Goal: Task Accomplishment & Management: Use online tool/utility

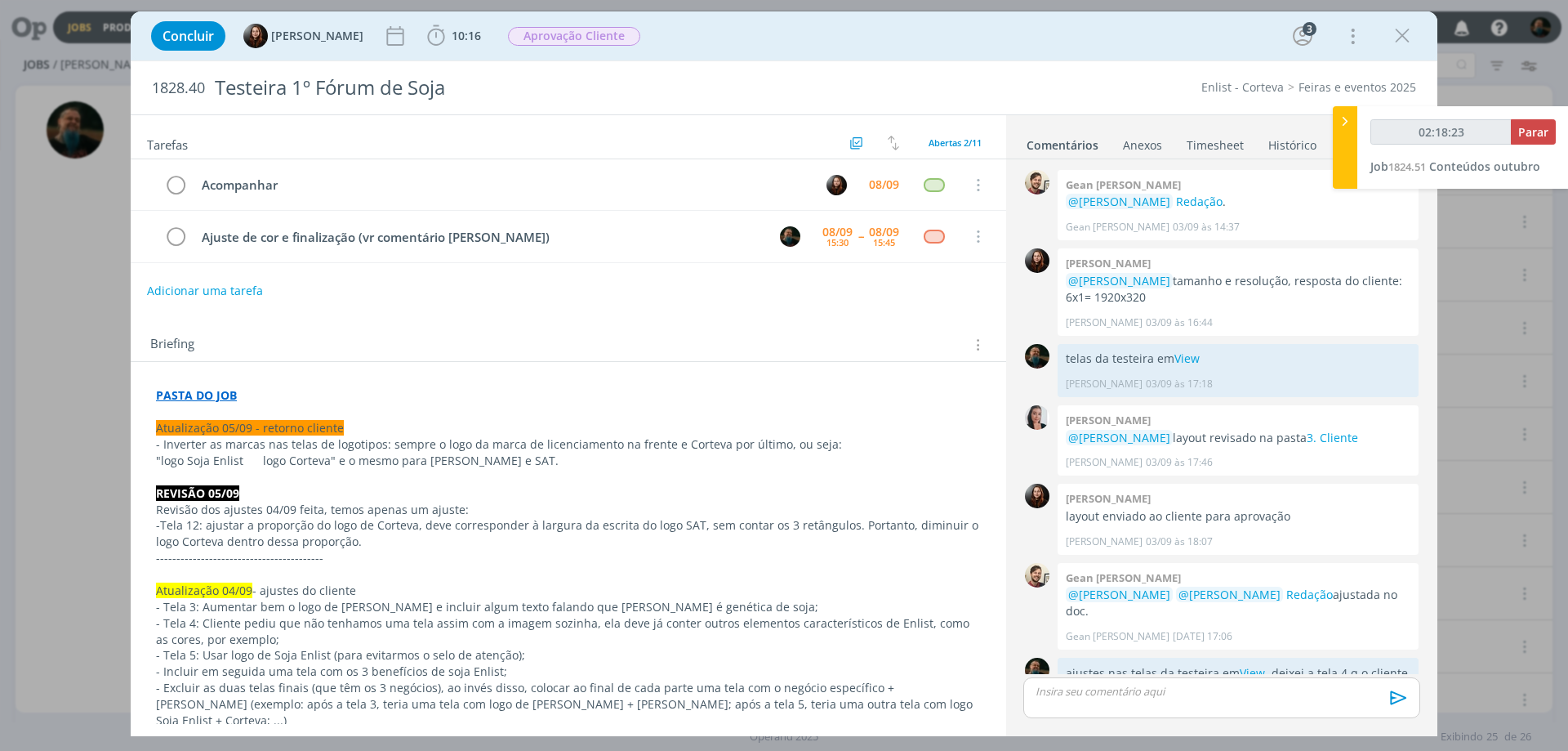
scroll to position [708, 0]
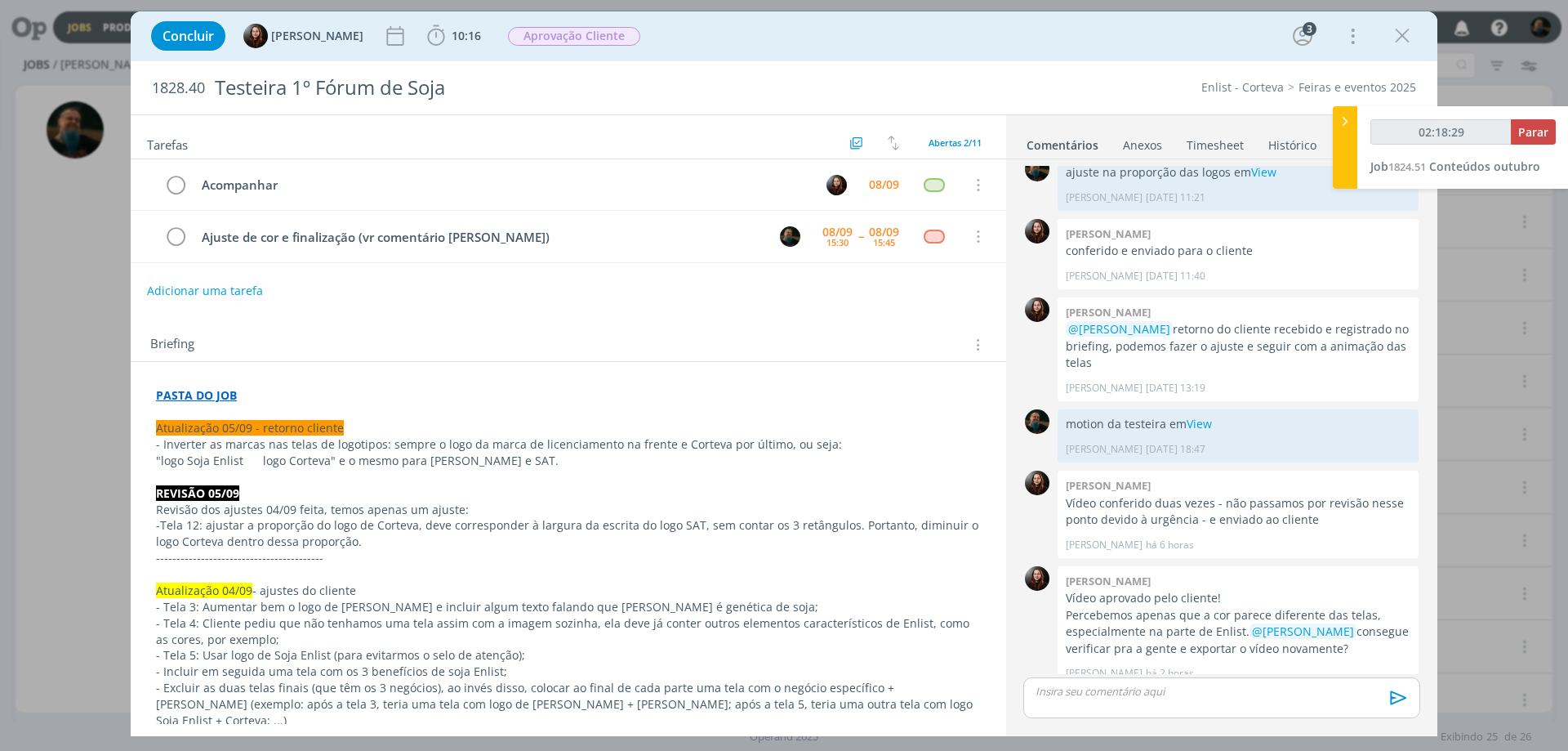
type input "02:18:30"
drag, startPoint x: 0, startPoint y: 0, endPoint x: 1543, endPoint y: 129, distance: 1548.4
click at [1543, 129] on span "Parar" at bounding box center [1533, 132] width 30 height 15
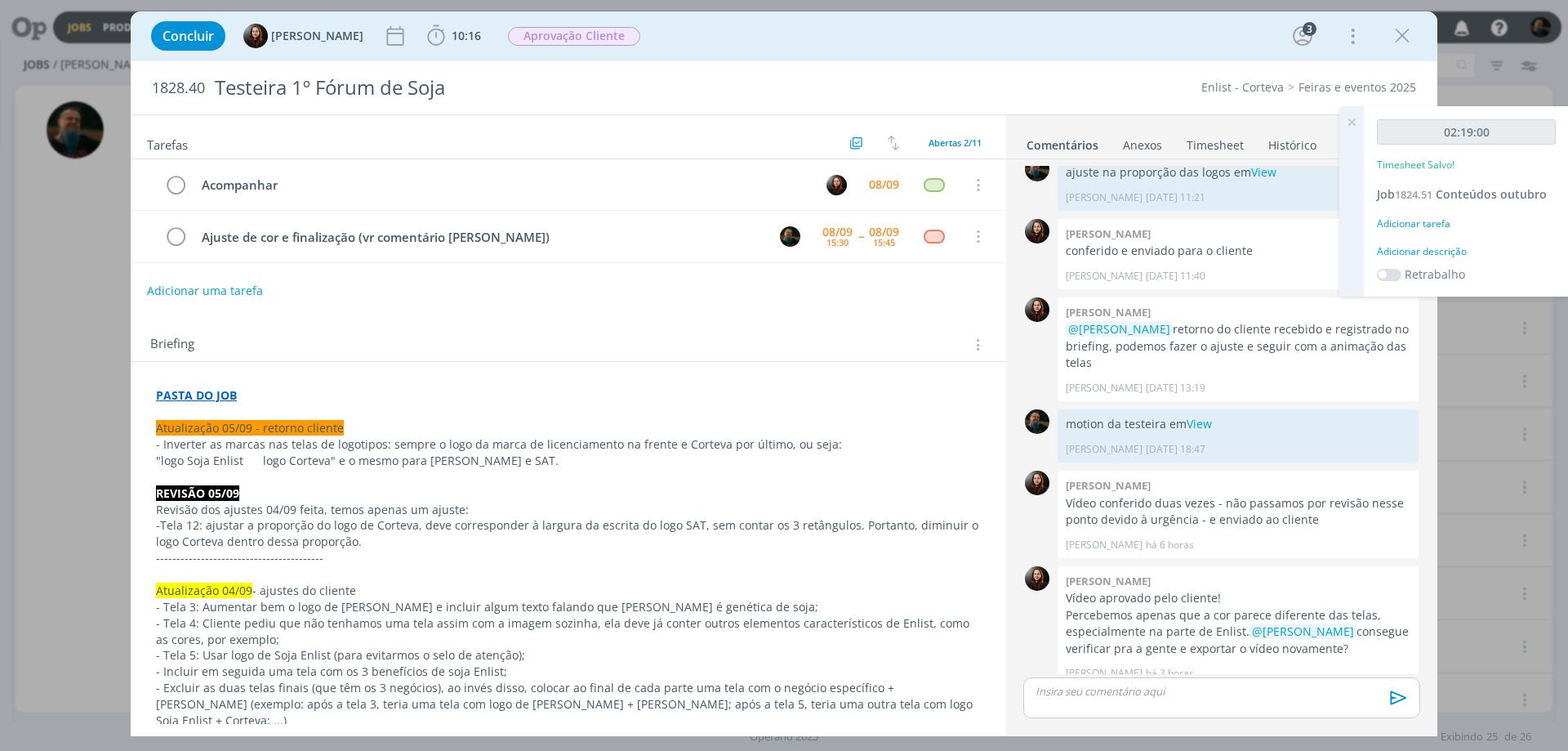
click at [1452, 252] on div "Adicionar descrição" at bounding box center [1467, 251] width 179 height 14
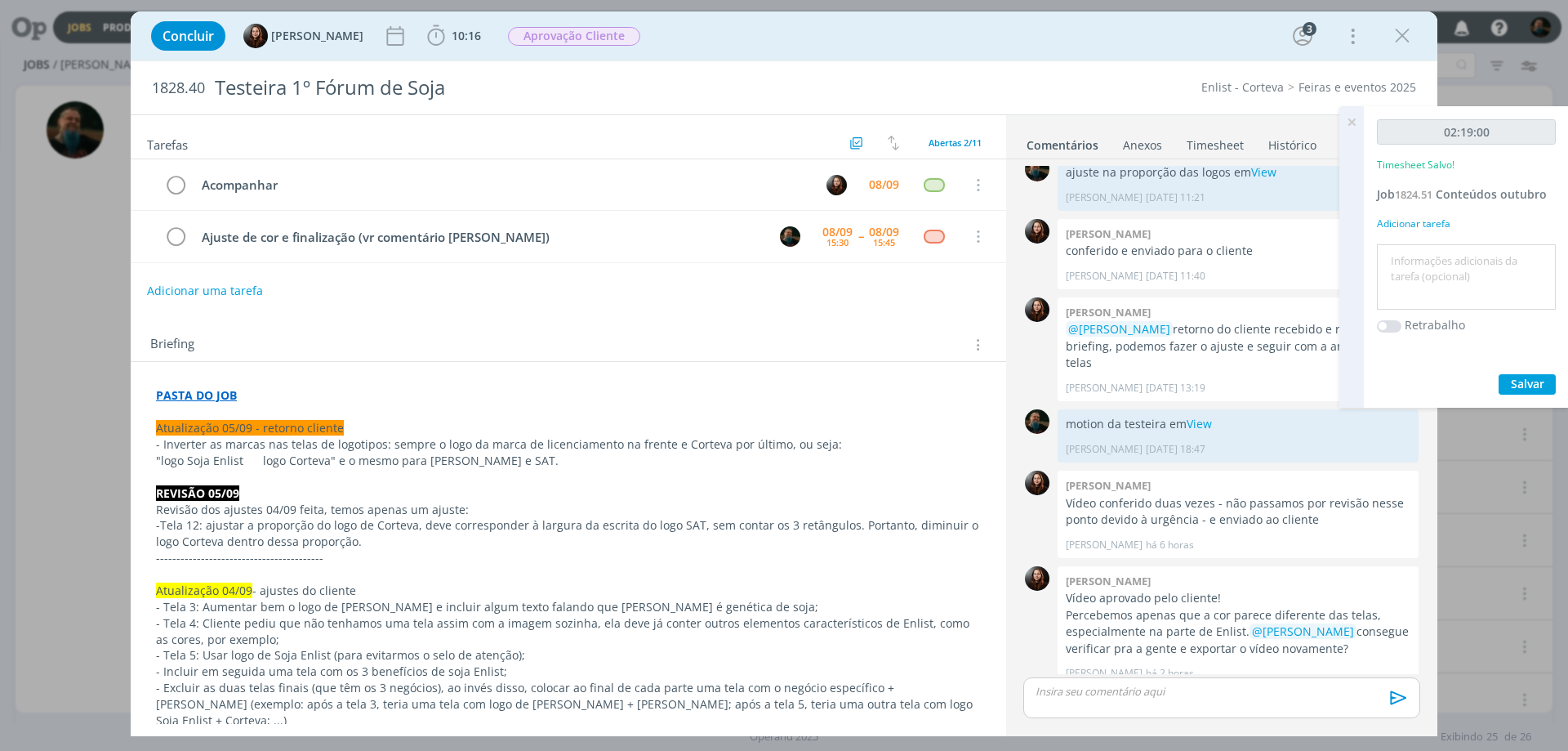
click at [1445, 269] on textarea at bounding box center [1466, 277] width 170 height 58
type textarea "alinhamento de conteúdo"
click at [1518, 383] on span "Salvar" at bounding box center [1528, 383] width 34 height 15
click at [1354, 118] on icon at bounding box center [1351, 122] width 30 height 32
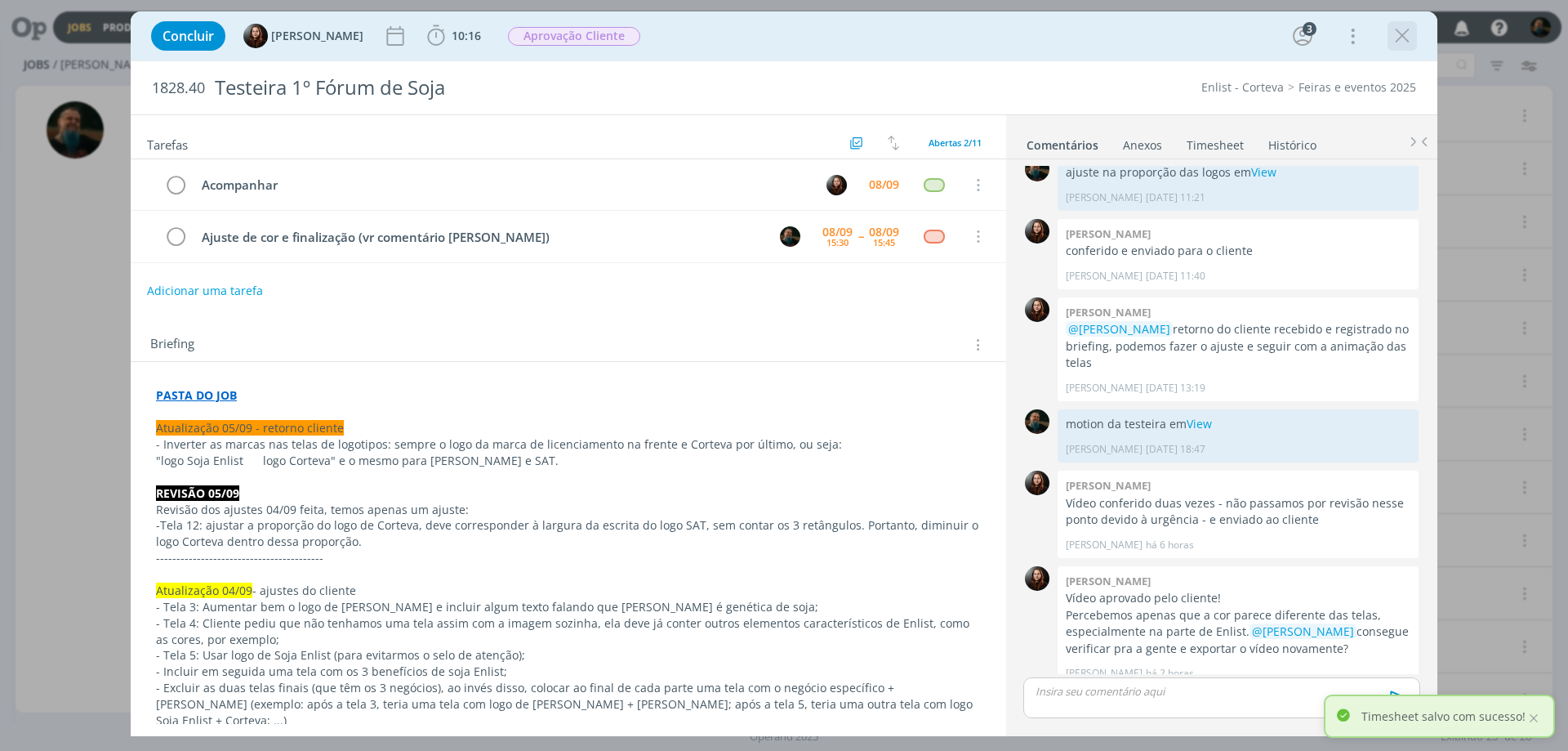
click at [1398, 34] on icon "dialog" at bounding box center [1402, 35] width 24 height 24
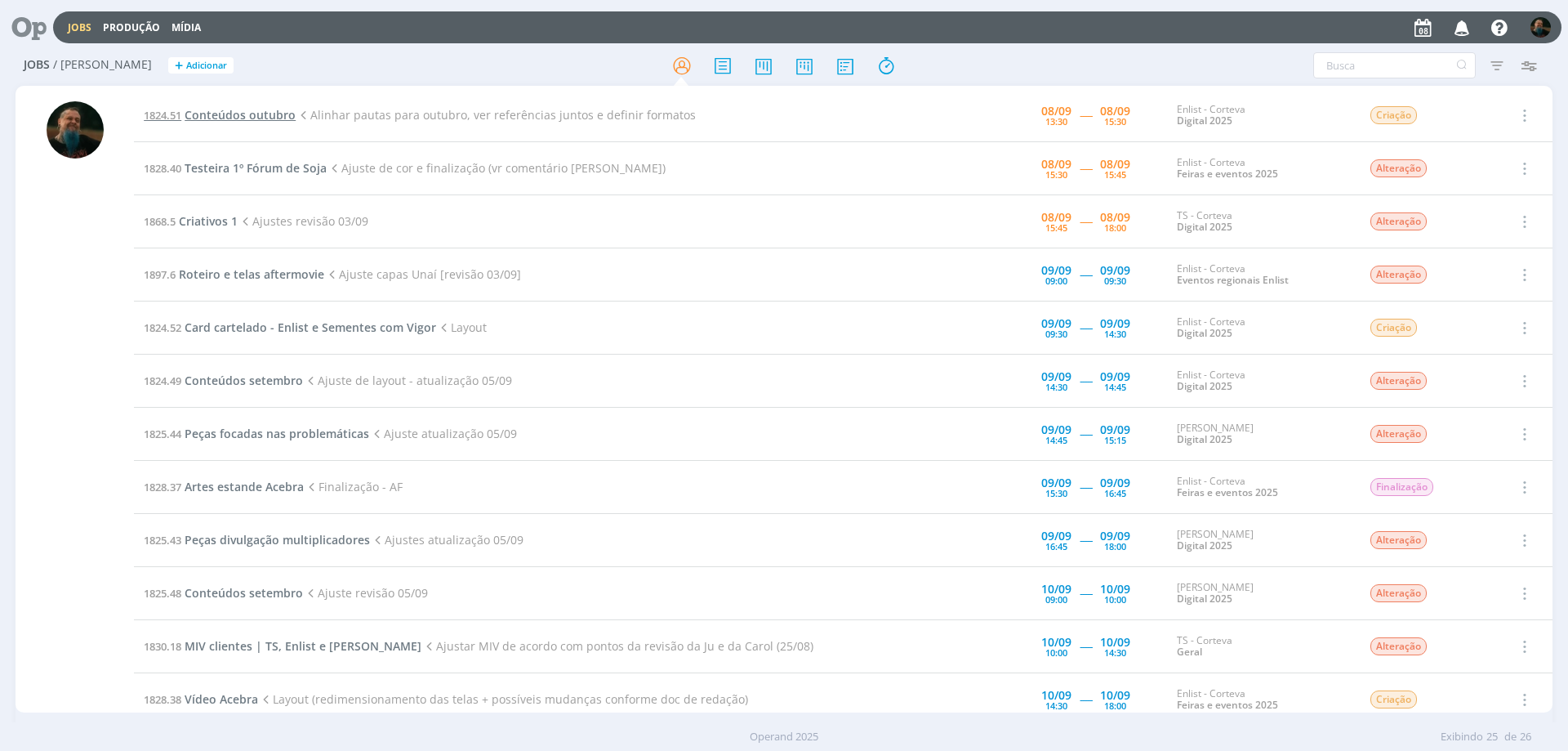
click at [255, 116] on span "Conteúdos outubro" at bounding box center [240, 115] width 111 height 15
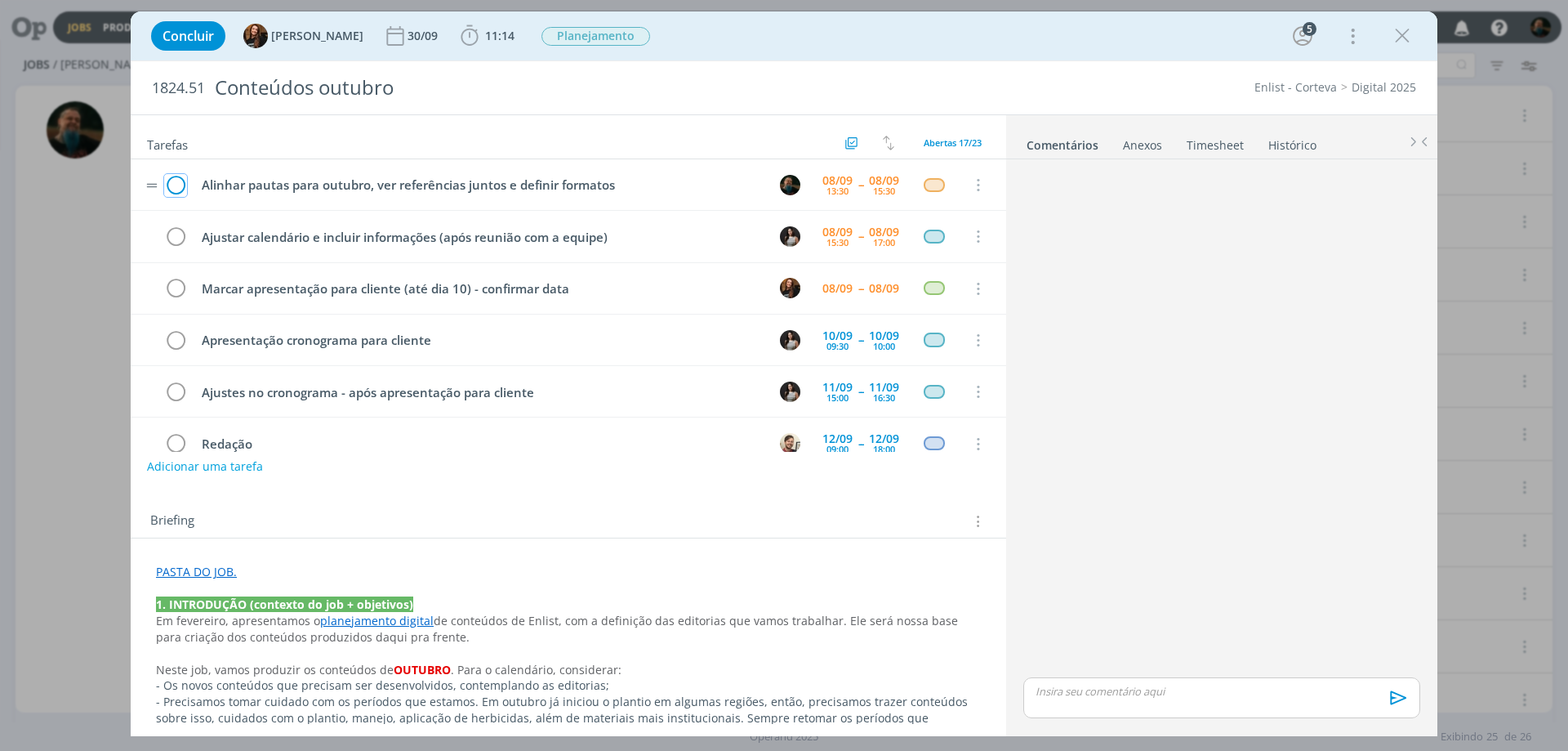
click at [178, 182] on icon "dialog" at bounding box center [175, 185] width 23 height 24
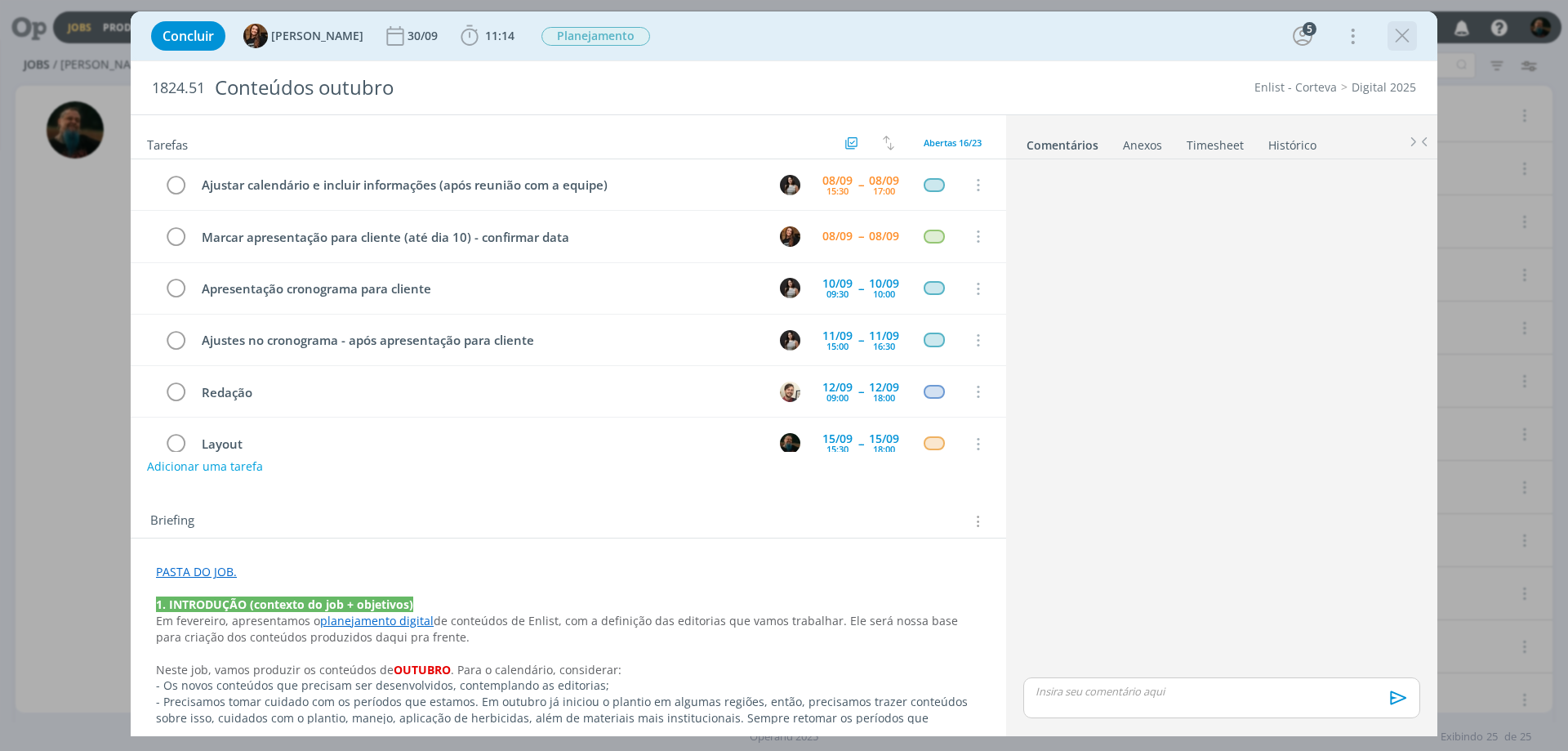
click at [1398, 33] on icon "dialog" at bounding box center [1402, 35] width 24 height 24
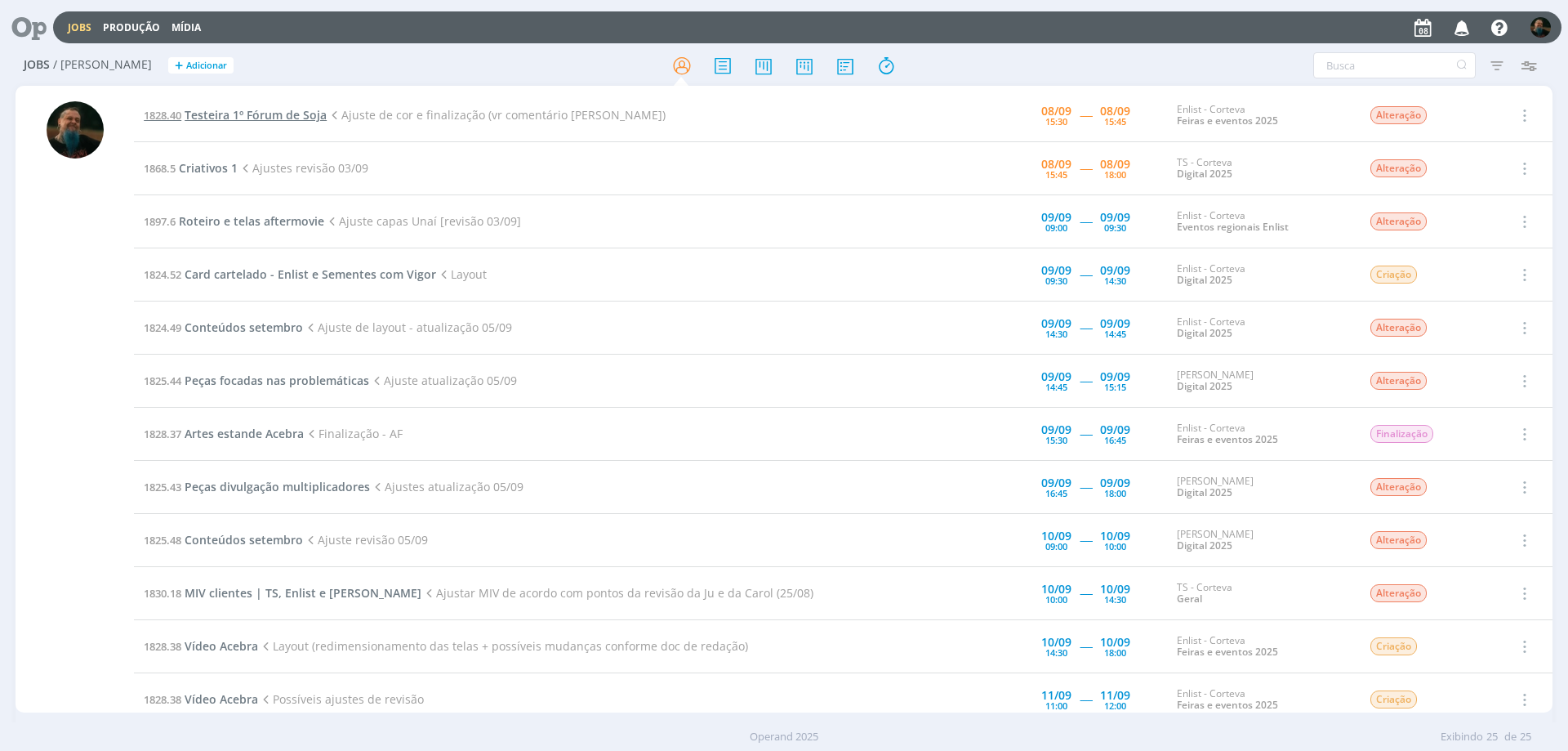
click at [287, 116] on span "Testeira 1º Fórum de Soja" at bounding box center [256, 115] width 142 height 15
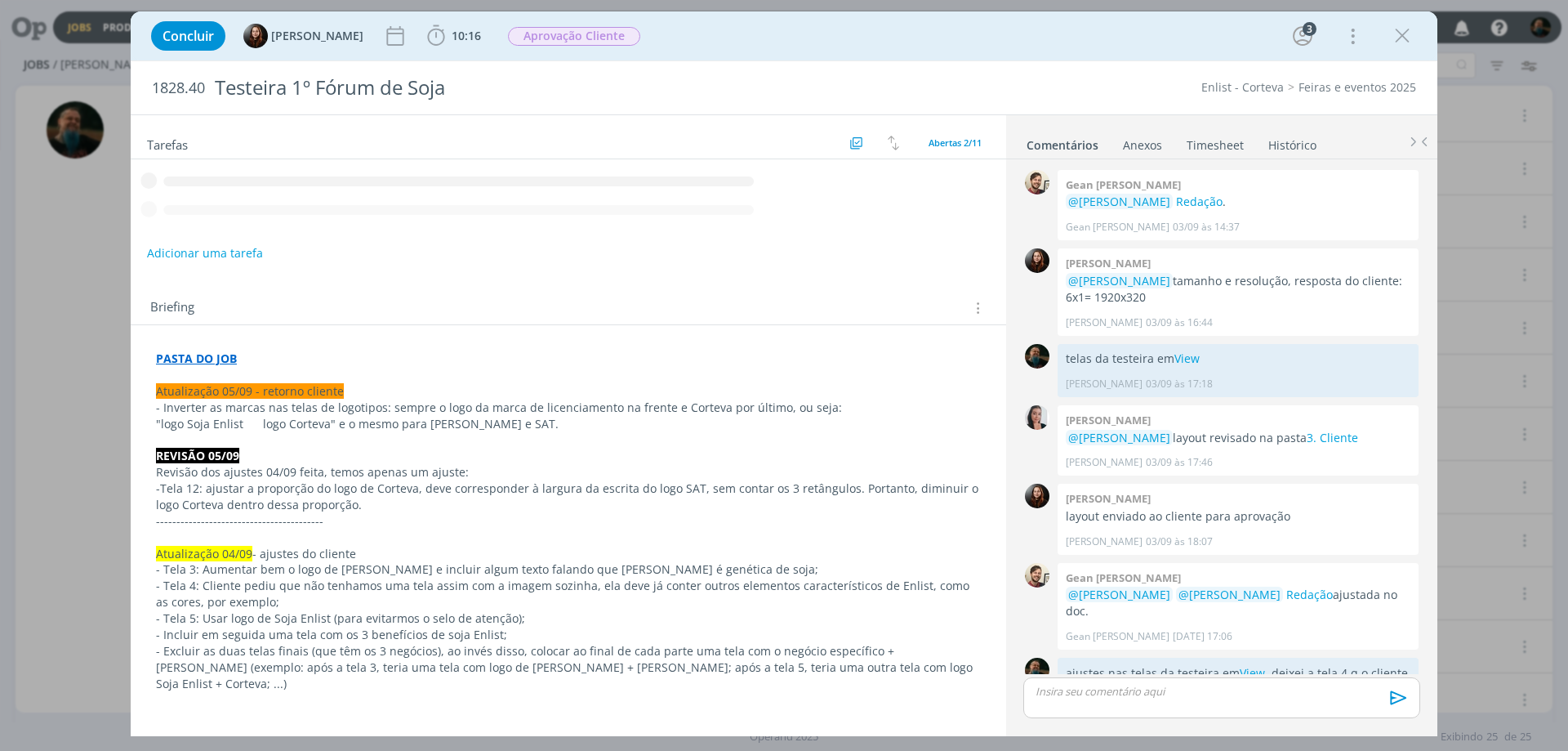
scroll to position [708, 0]
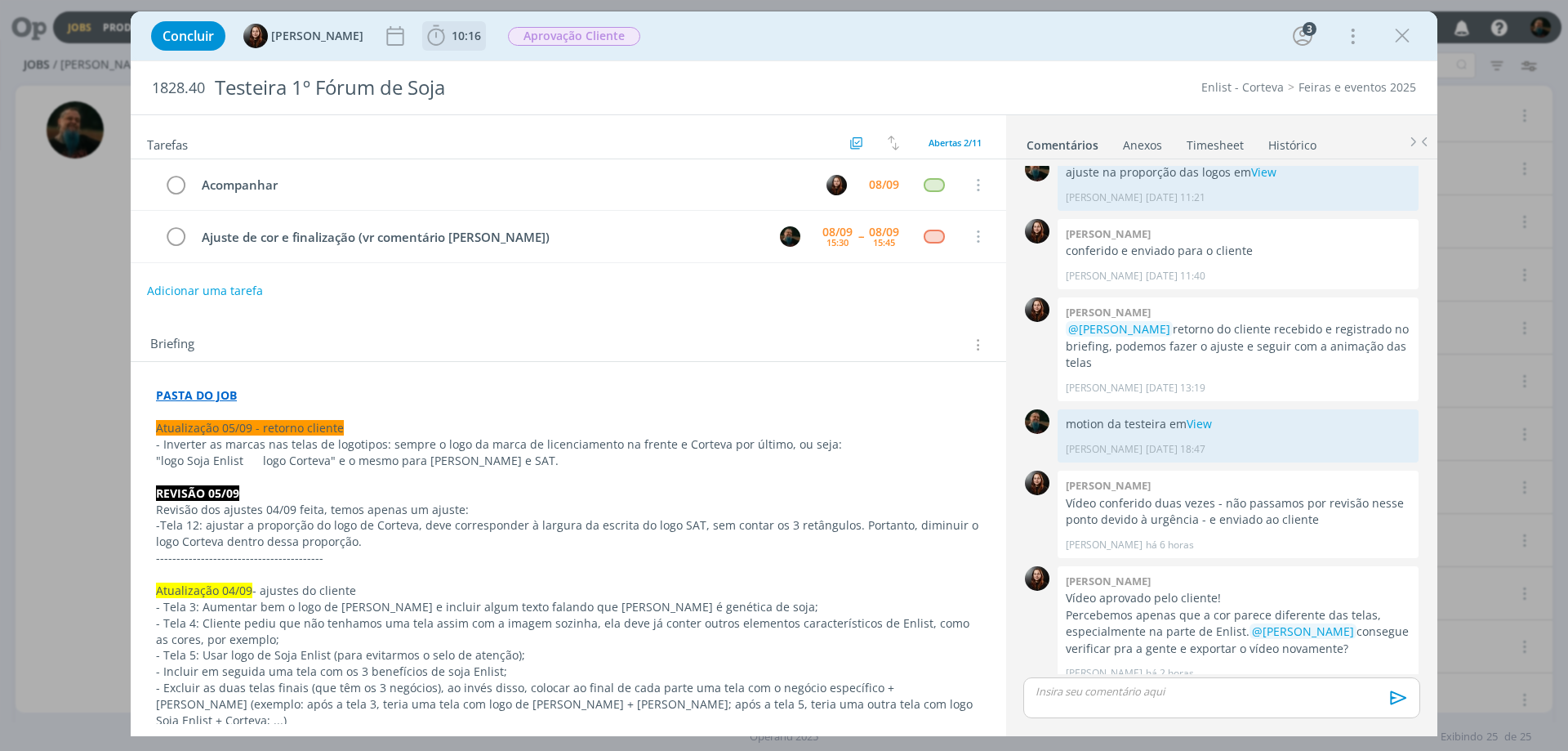
click at [471, 40] on span "10:16" at bounding box center [466, 35] width 30 height 15
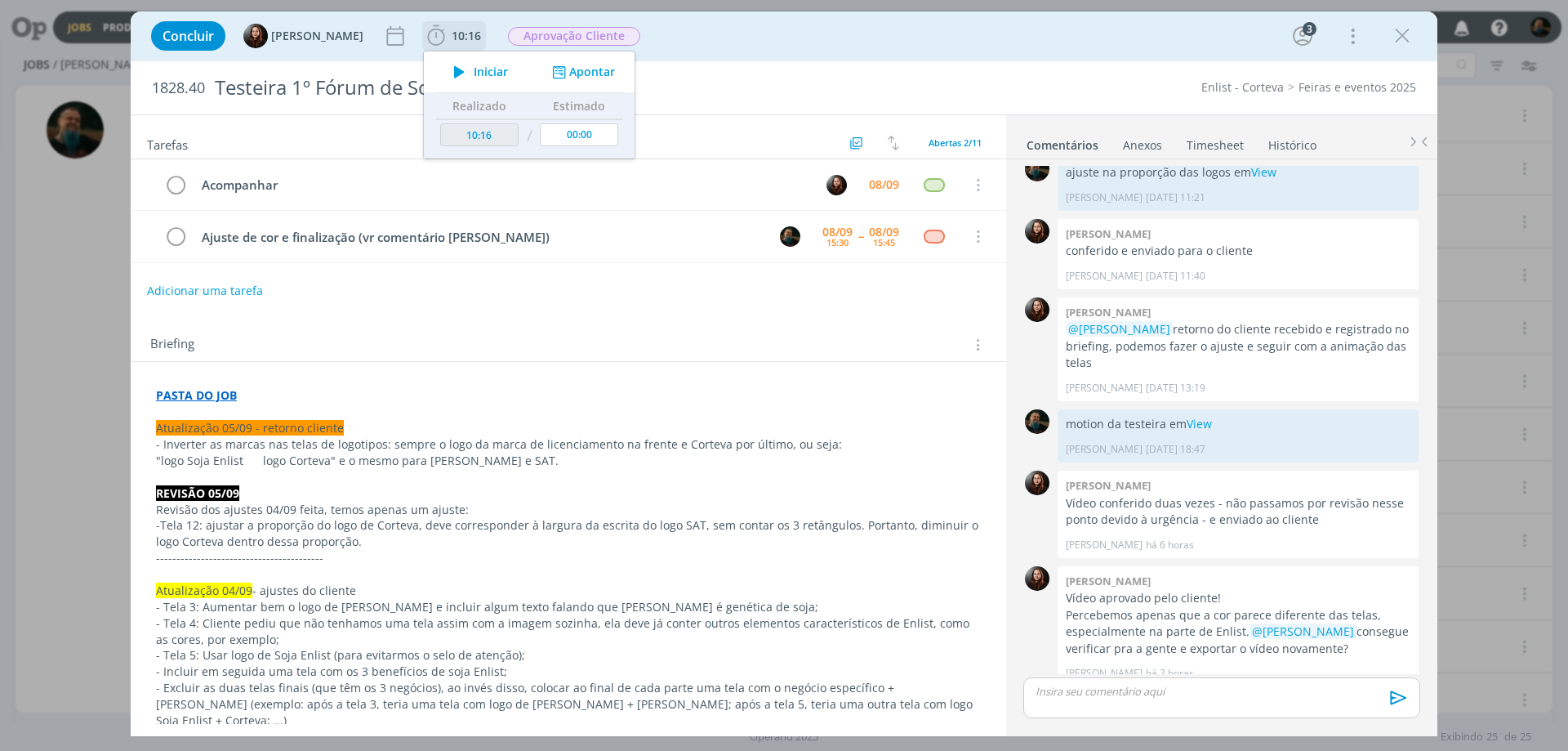
click at [492, 74] on span "Iniciar" at bounding box center [491, 72] width 35 height 12
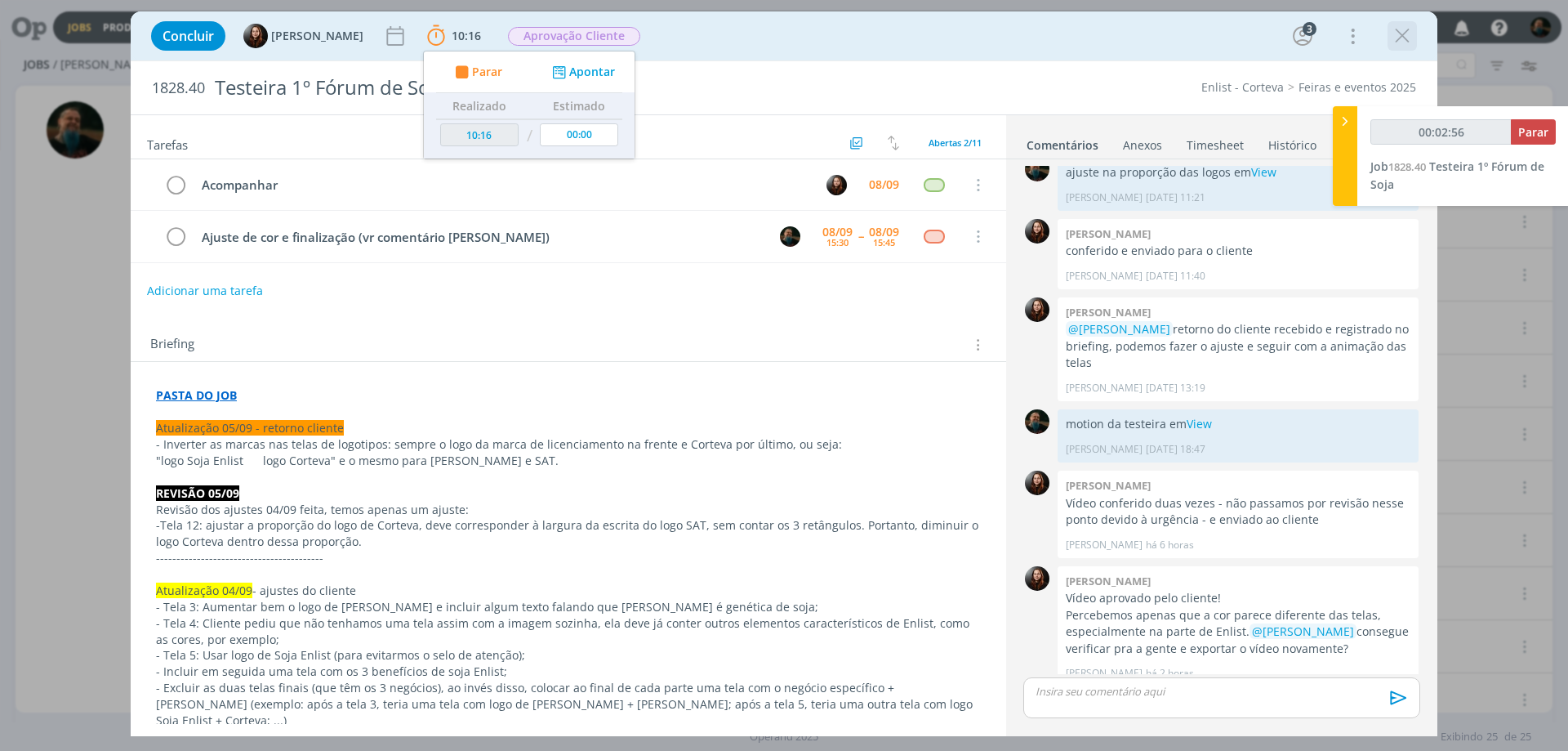
click at [1397, 35] on icon "dialog" at bounding box center [1402, 35] width 24 height 24
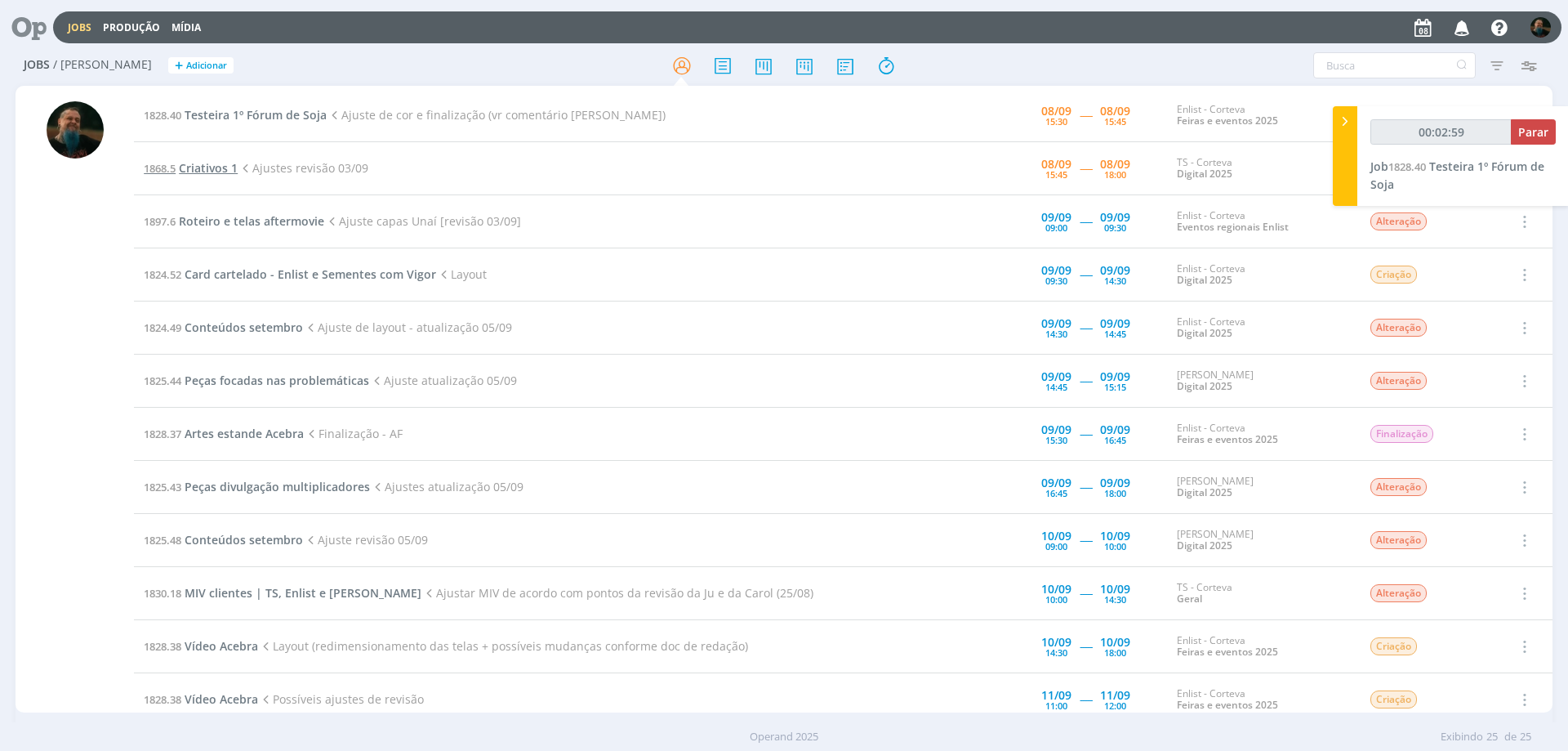
click at [214, 170] on span "Criativos 1" at bounding box center [208, 168] width 59 height 15
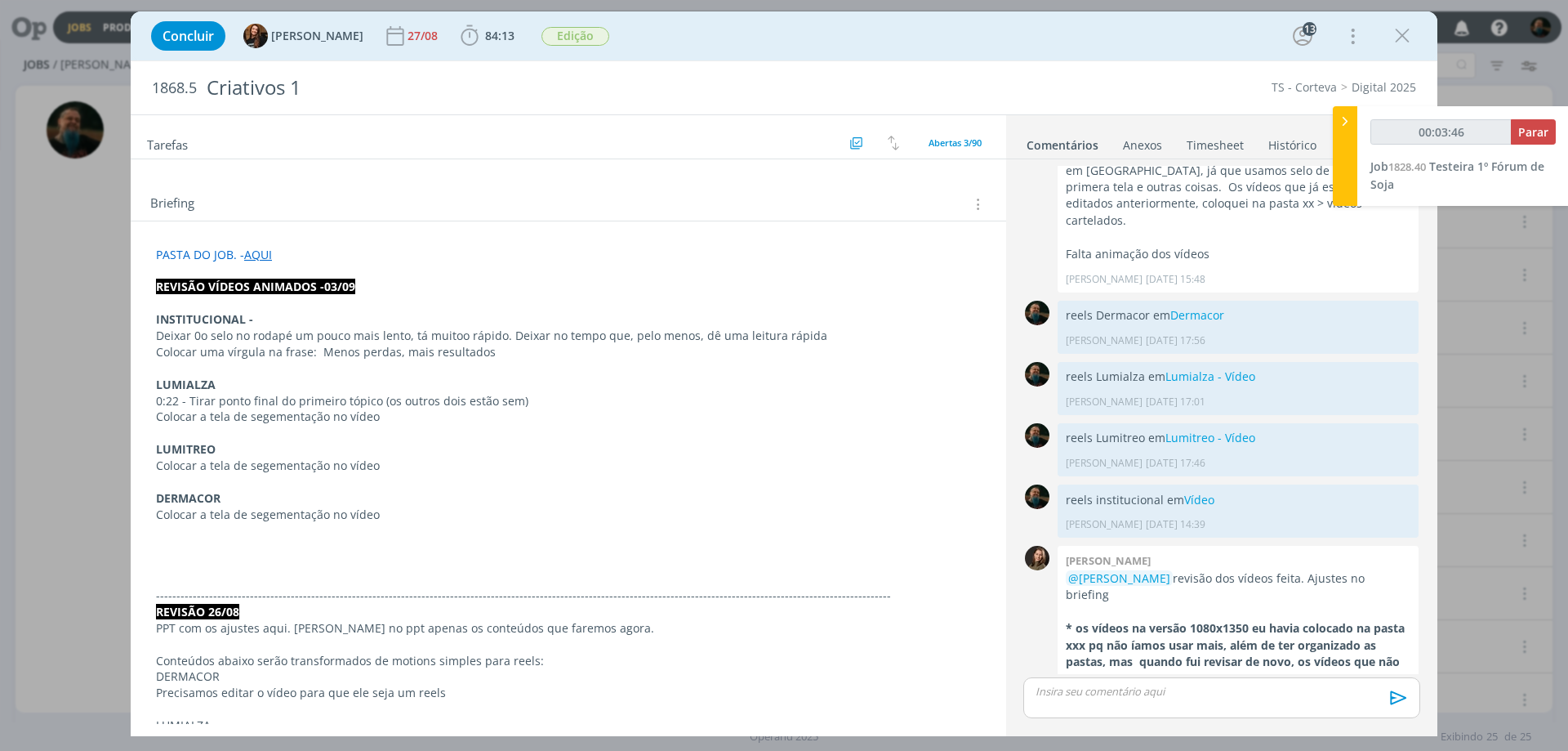
scroll to position [164, 0]
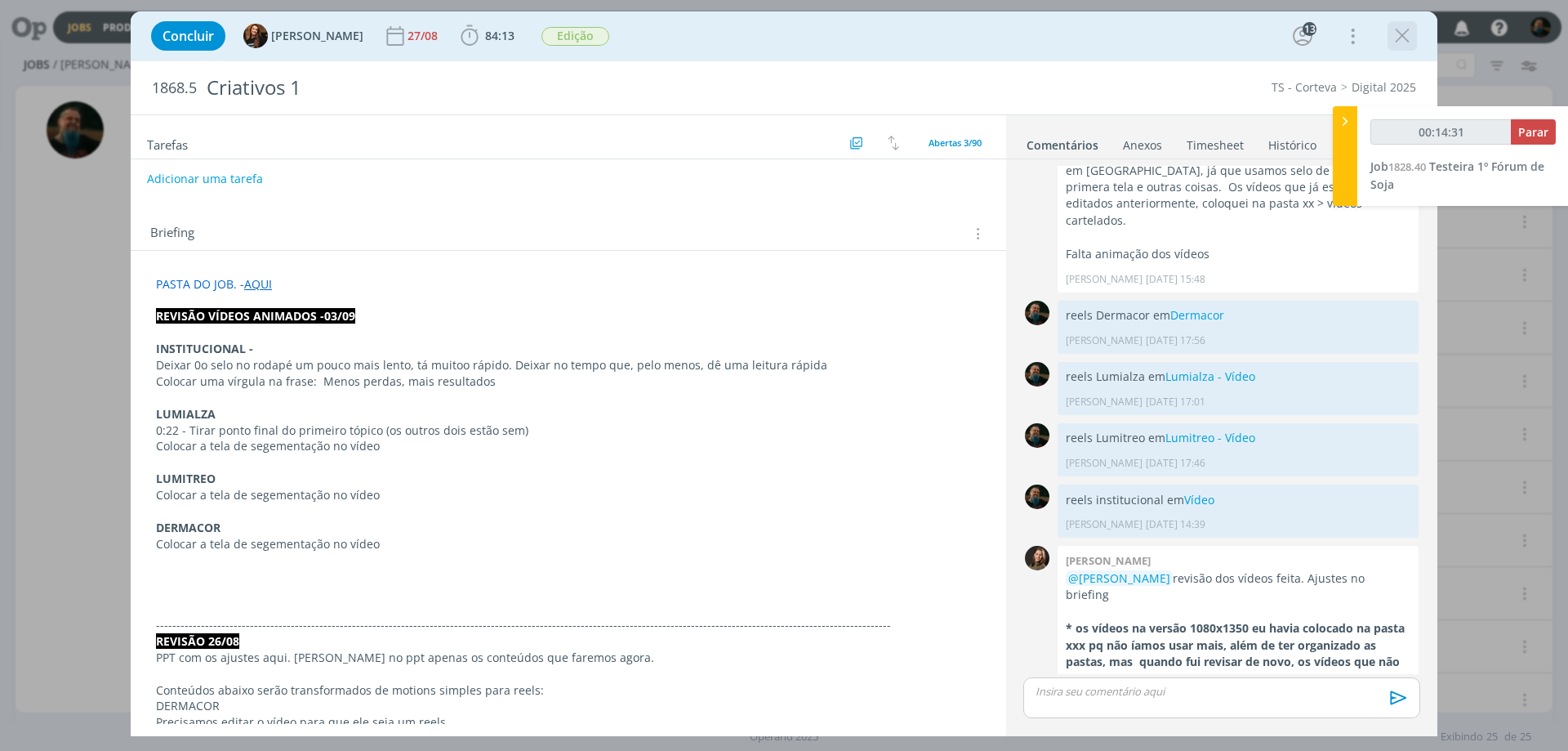
click at [1402, 35] on icon "dialog" at bounding box center [1402, 35] width 24 height 24
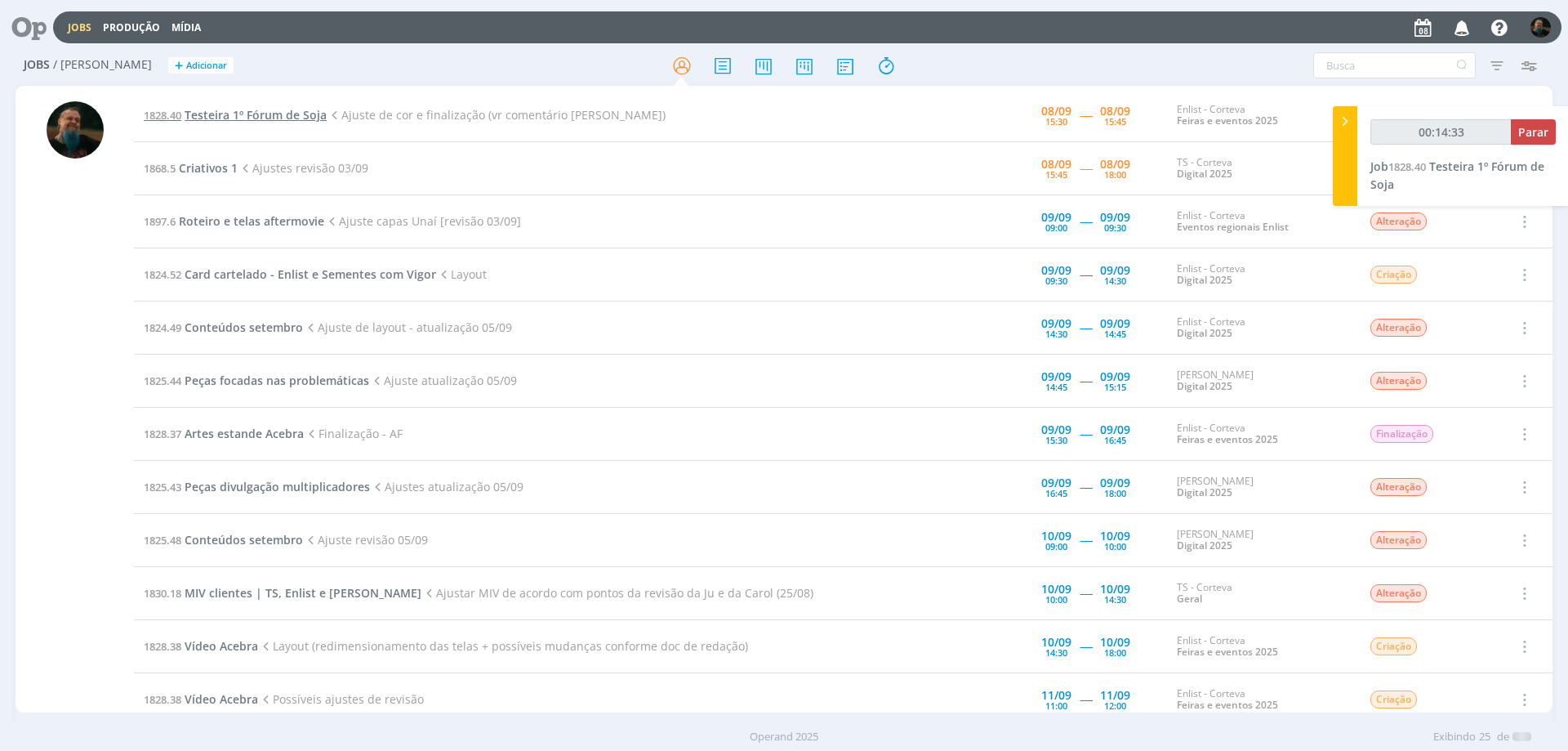
click at [310, 118] on span "Testeira 1º Fórum de Soja" at bounding box center [256, 115] width 142 height 15
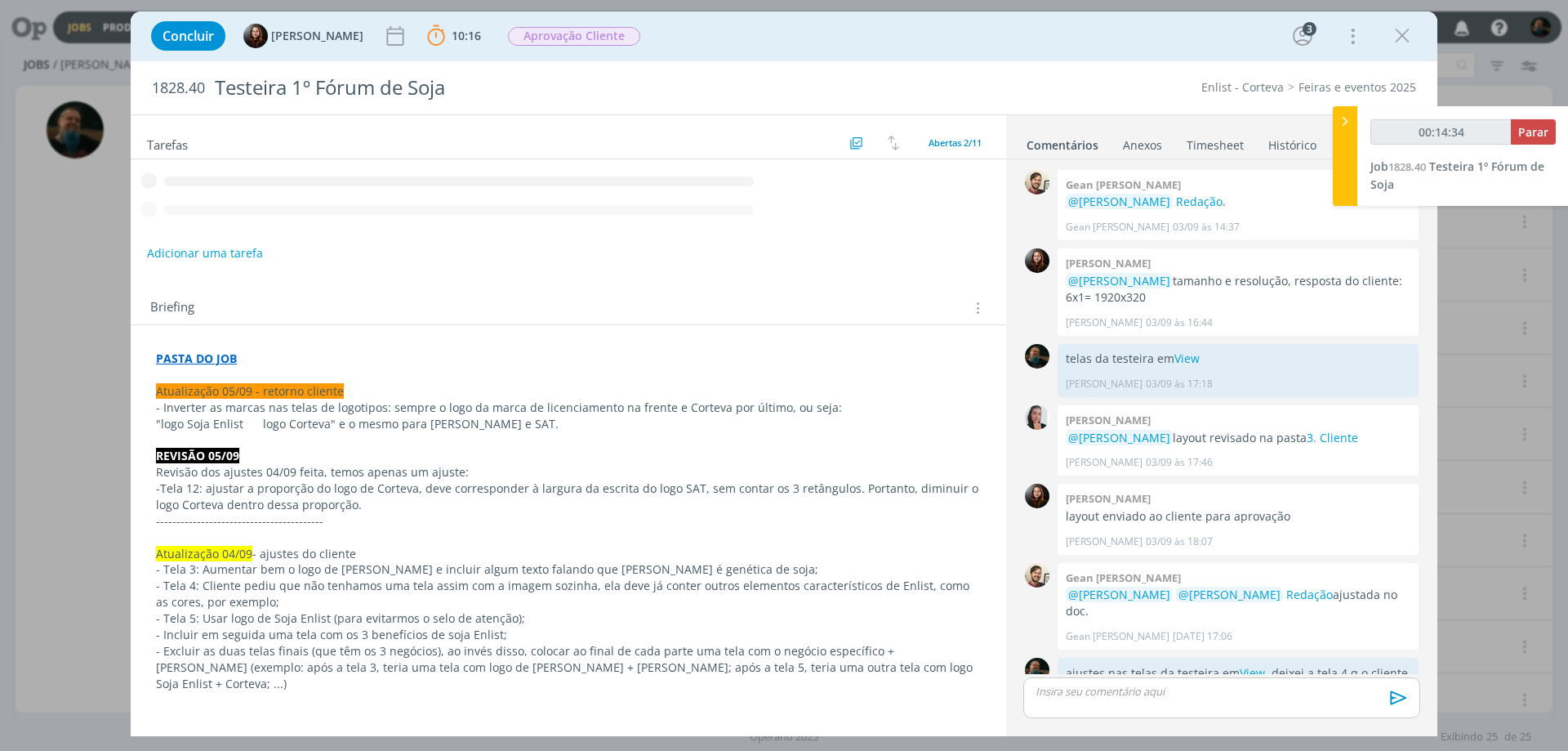
scroll to position [708, 0]
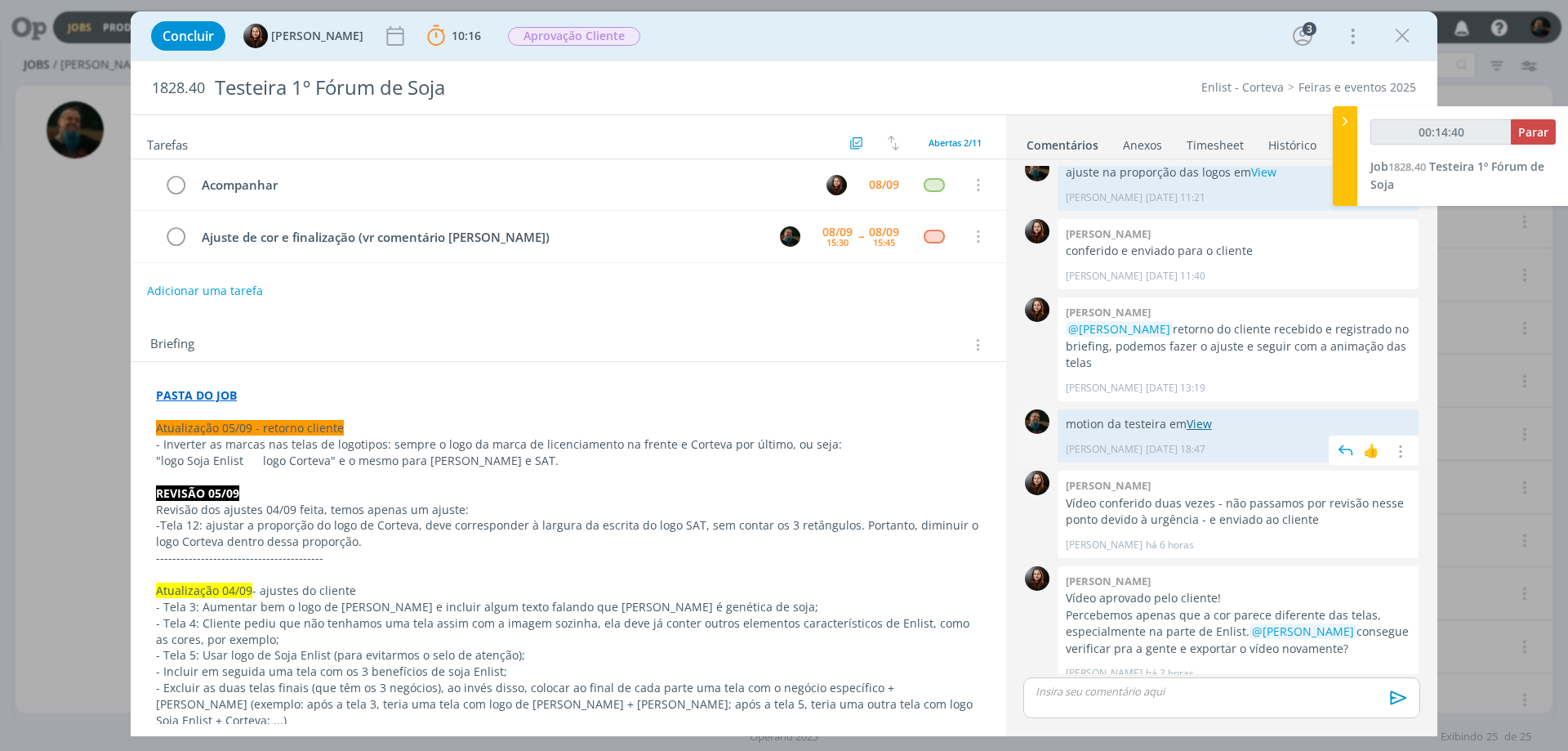
click at [1199, 416] on link "View" at bounding box center [1199, 424] width 25 height 15
type input "00:15:02"
click at [1079, 690] on p "dialog" at bounding box center [1222, 690] width 371 height 14
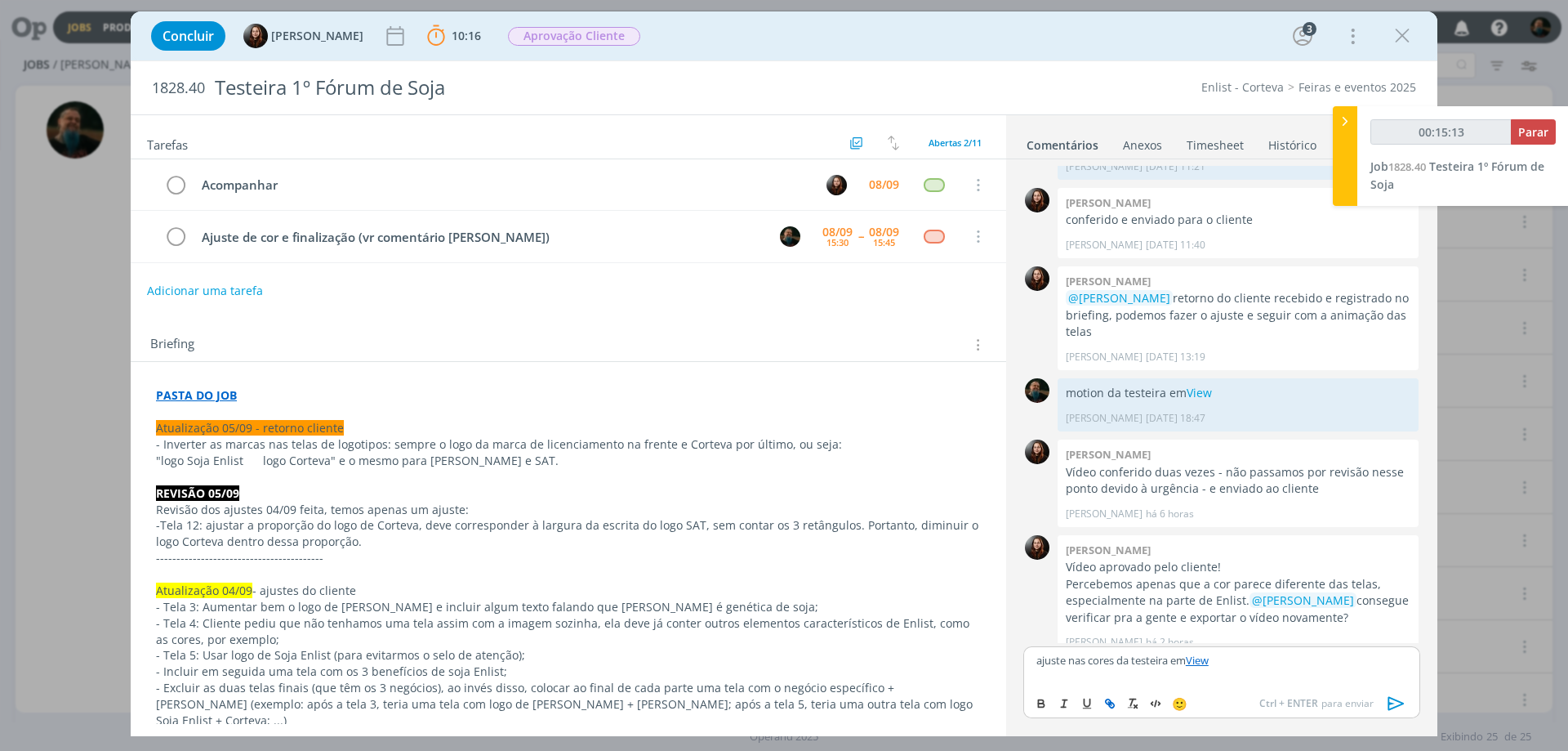
click at [1398, 705] on icon "dialog" at bounding box center [1396, 703] width 24 height 24
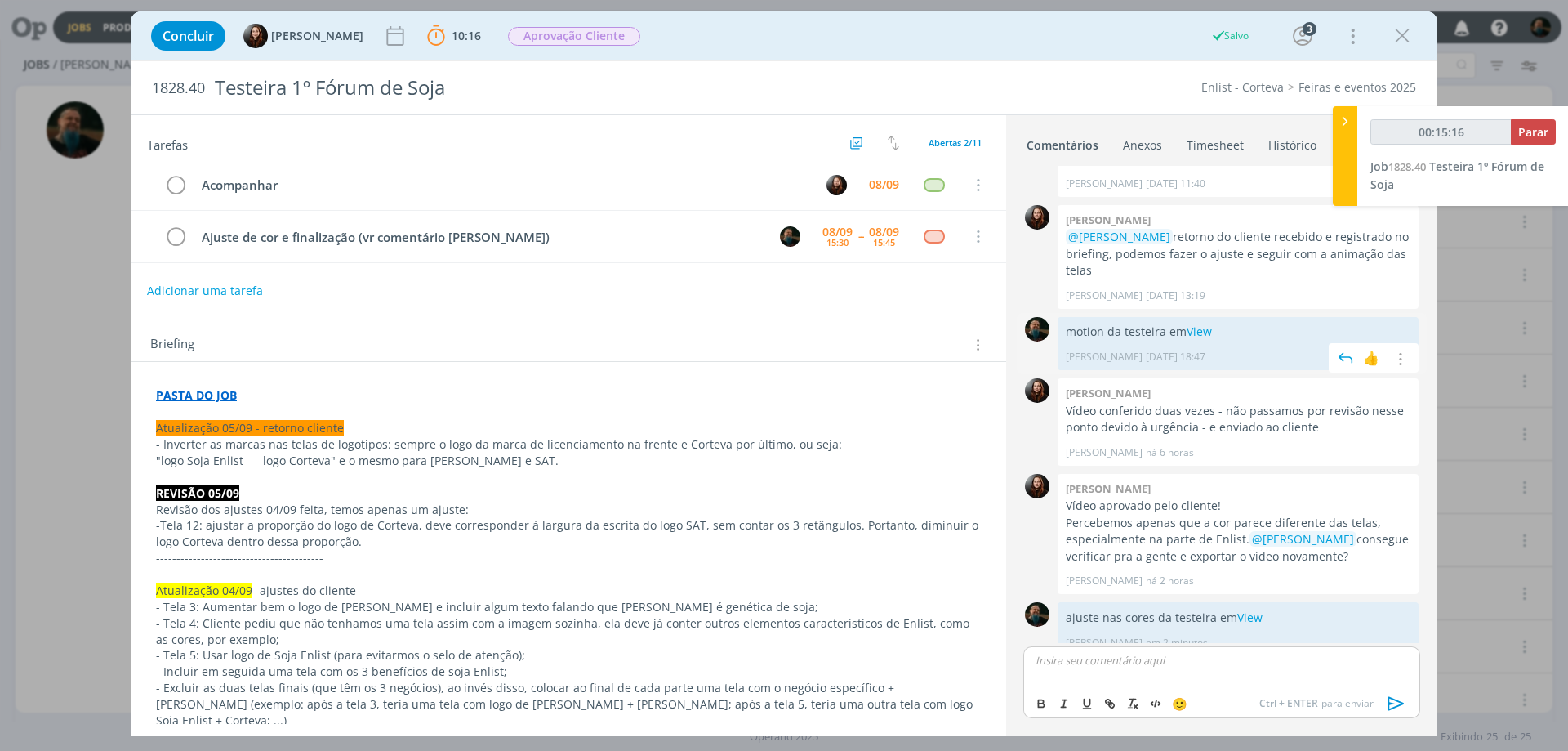
type input "00:15:17"
click at [1521, 128] on span "Parar" at bounding box center [1533, 132] width 30 height 15
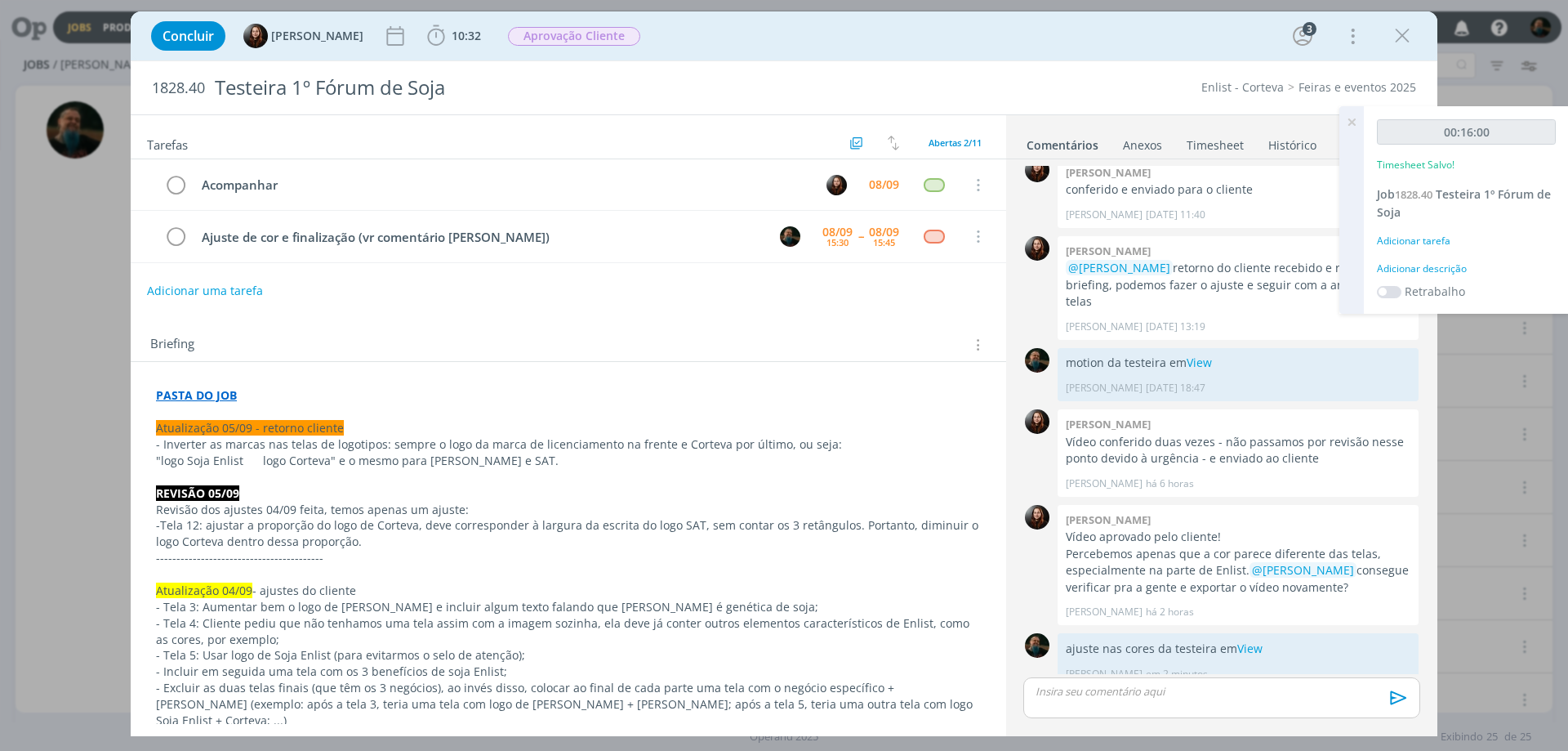
click at [1425, 270] on div "Adicionar descrição" at bounding box center [1467, 268] width 179 height 14
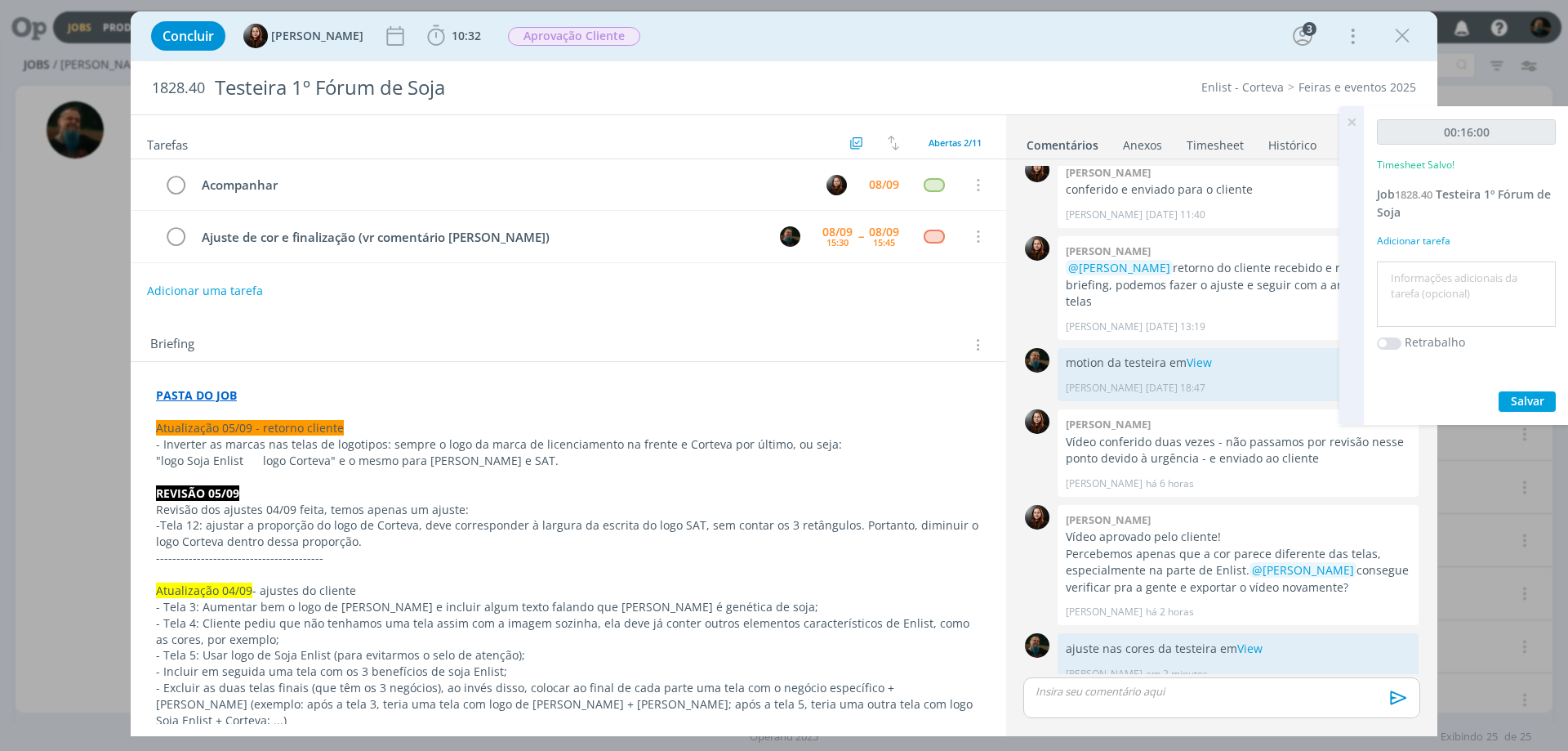
click at [1425, 270] on textarea at bounding box center [1466, 294] width 170 height 58
type textarea "ajustes de cor"
click at [1533, 404] on span "Salvar" at bounding box center [1528, 401] width 34 height 15
click at [1352, 116] on icon at bounding box center [1351, 122] width 30 height 32
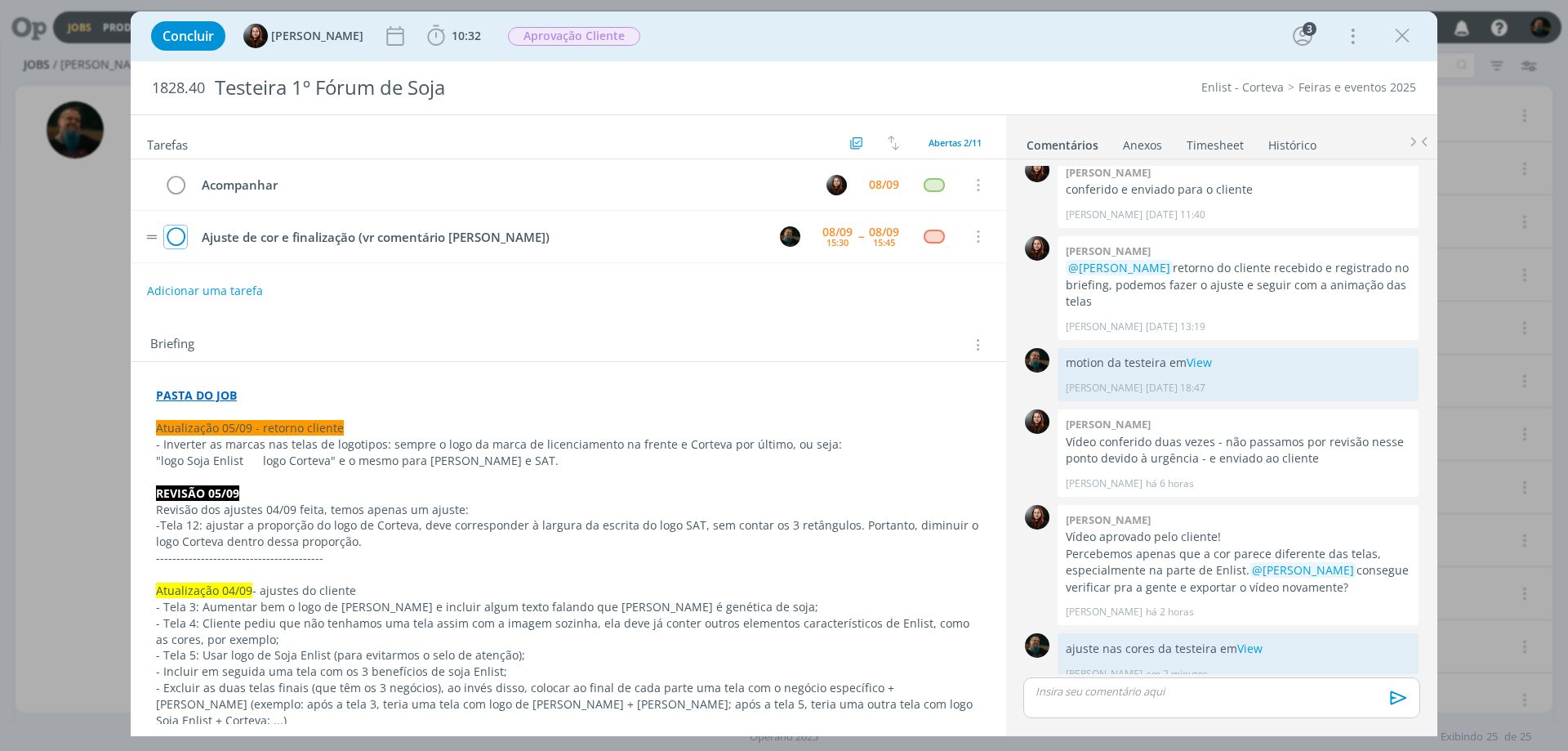
click at [176, 236] on icon "dialog" at bounding box center [175, 236] width 23 height 24
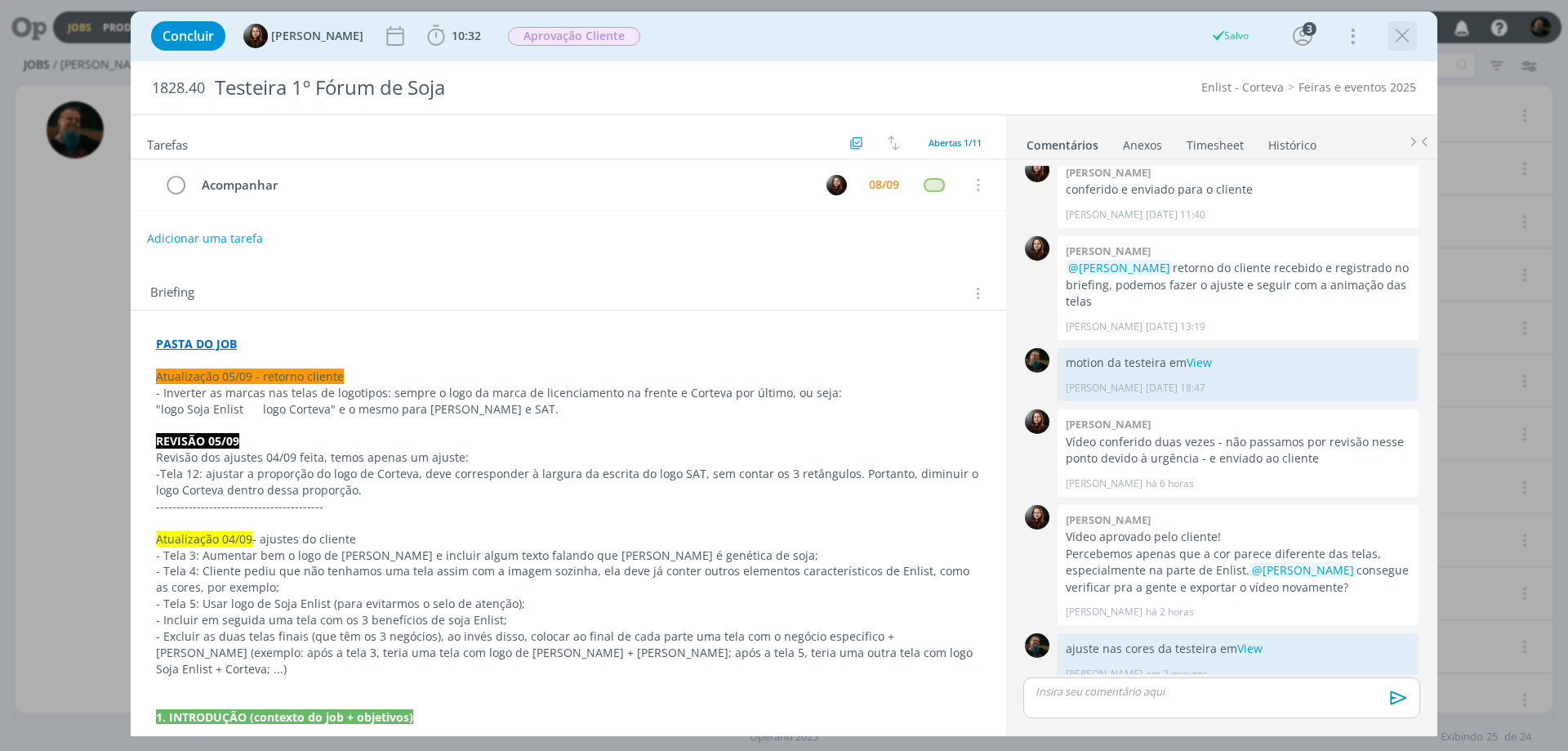
click at [1396, 35] on icon "dialog" at bounding box center [1402, 35] width 24 height 24
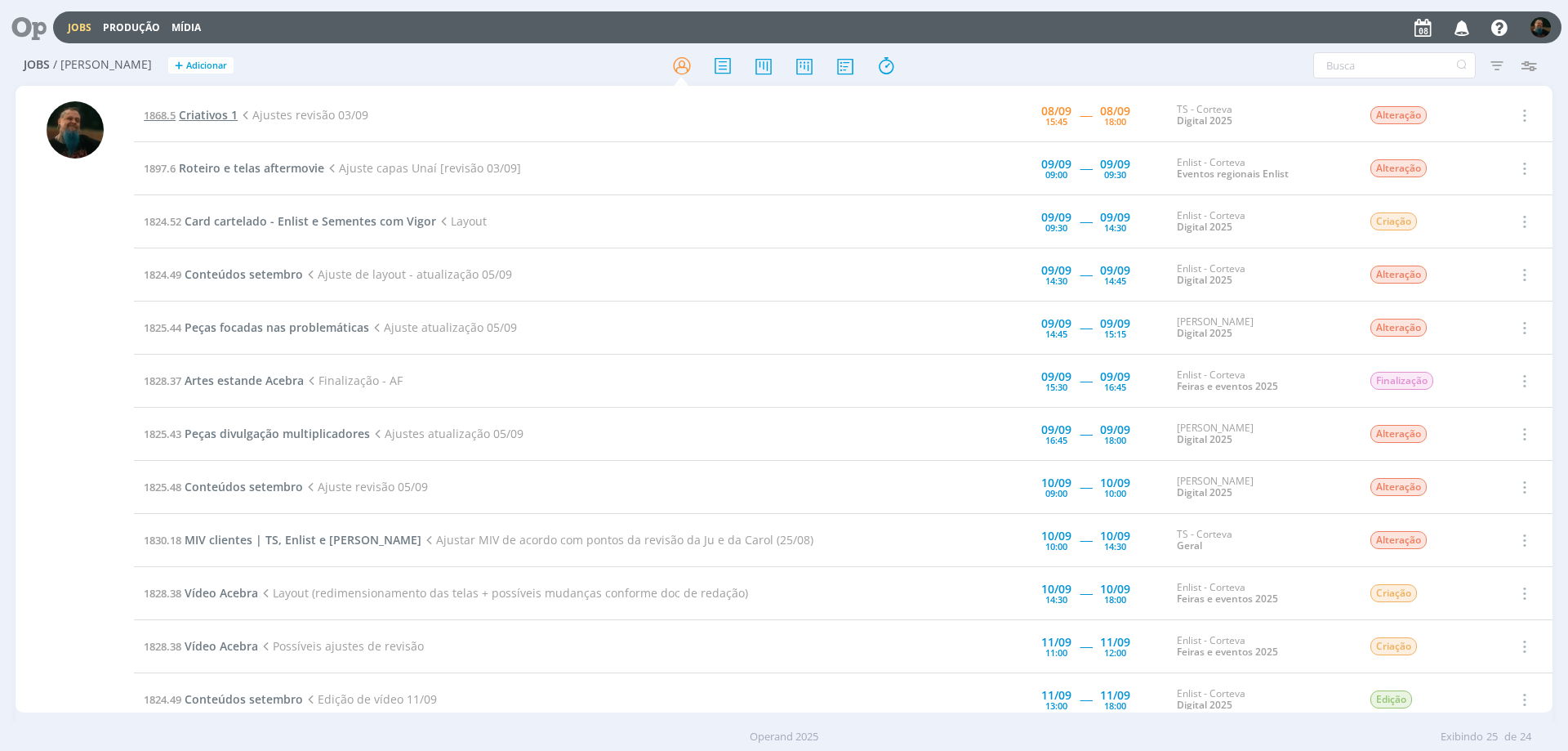
click at [217, 120] on span "Criativos 1" at bounding box center [208, 115] width 59 height 15
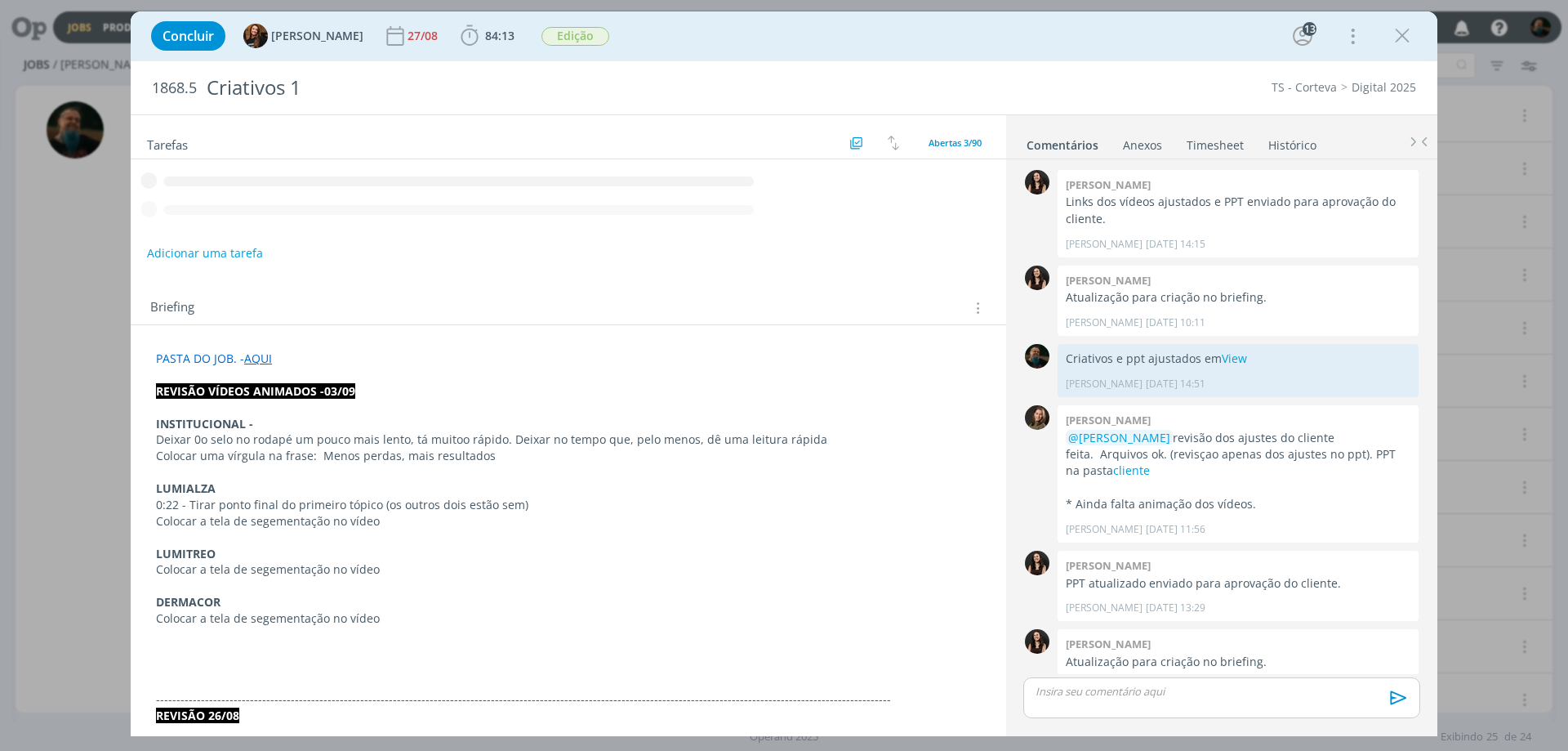
scroll to position [1807, 0]
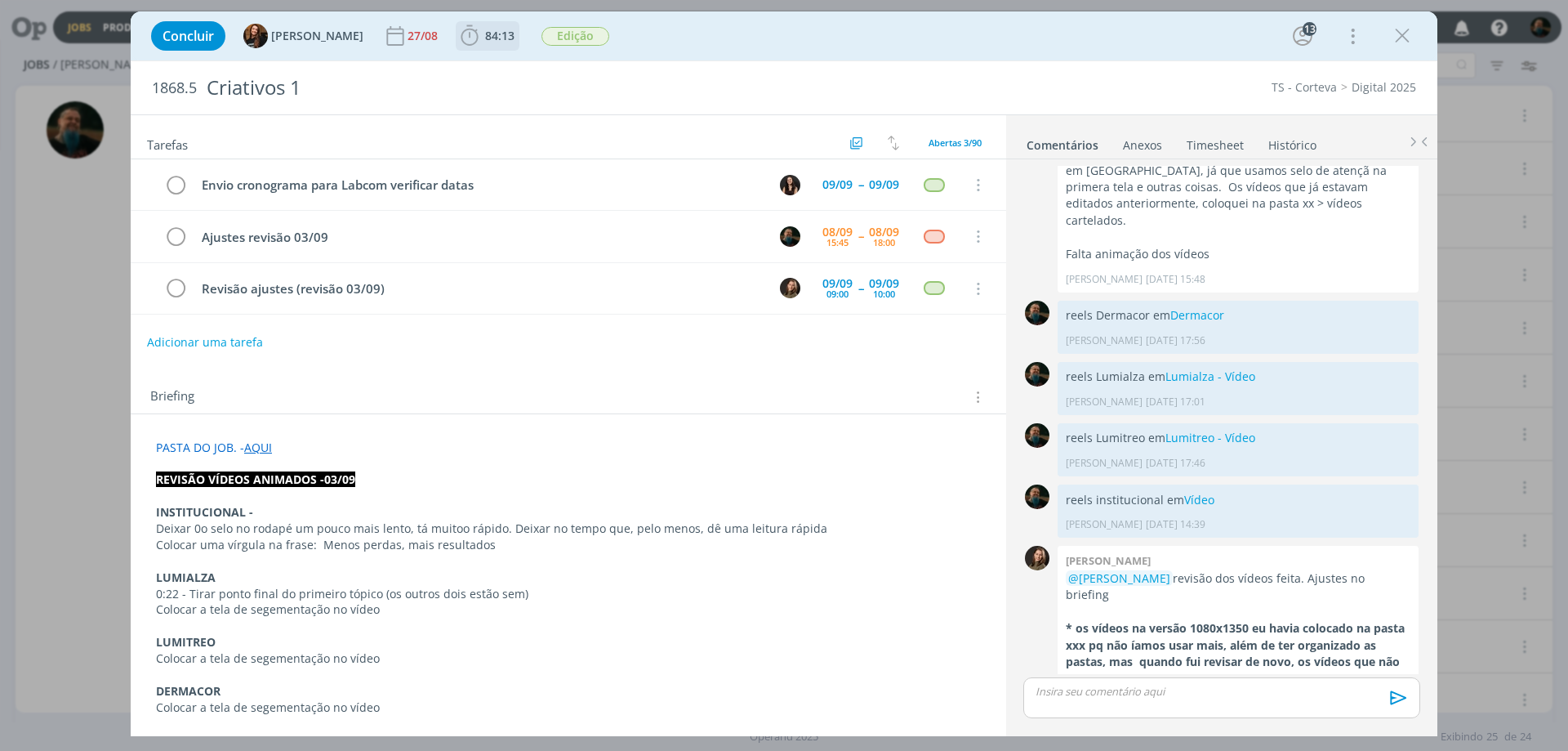
click at [485, 32] on span "84:13" at bounding box center [499, 35] width 30 height 15
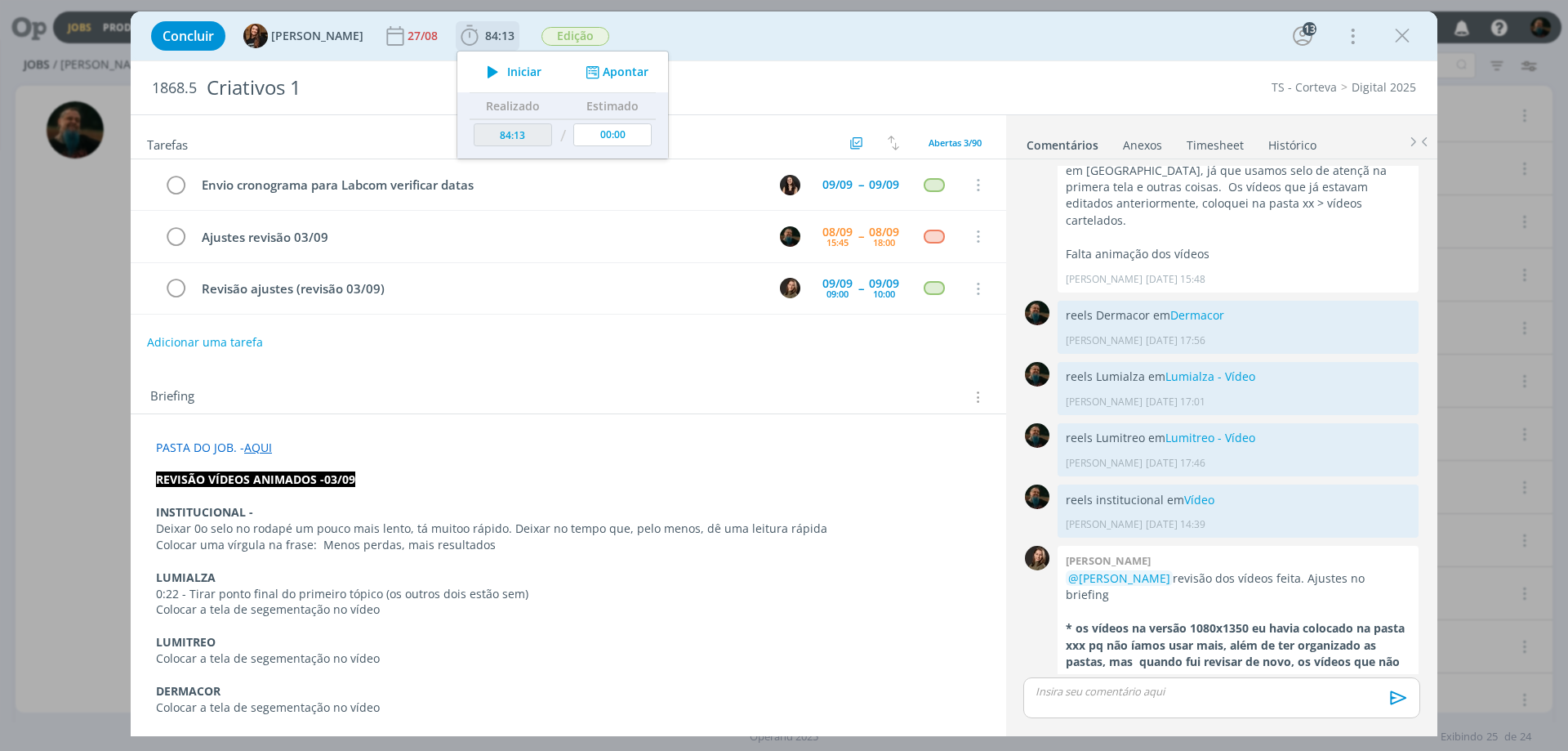
click at [507, 71] on span "Iniciar" at bounding box center [524, 72] width 35 height 12
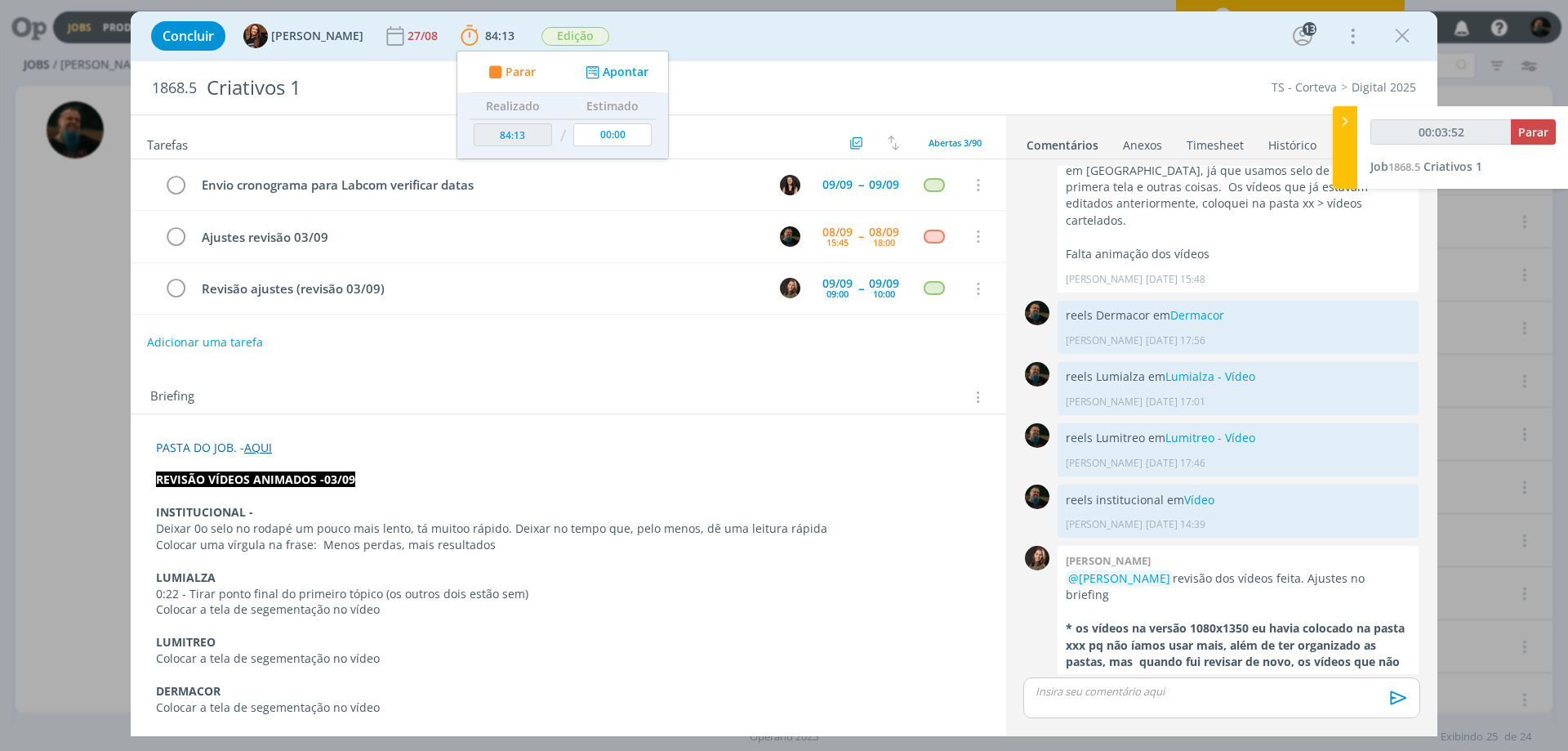
type input "00:03:53"
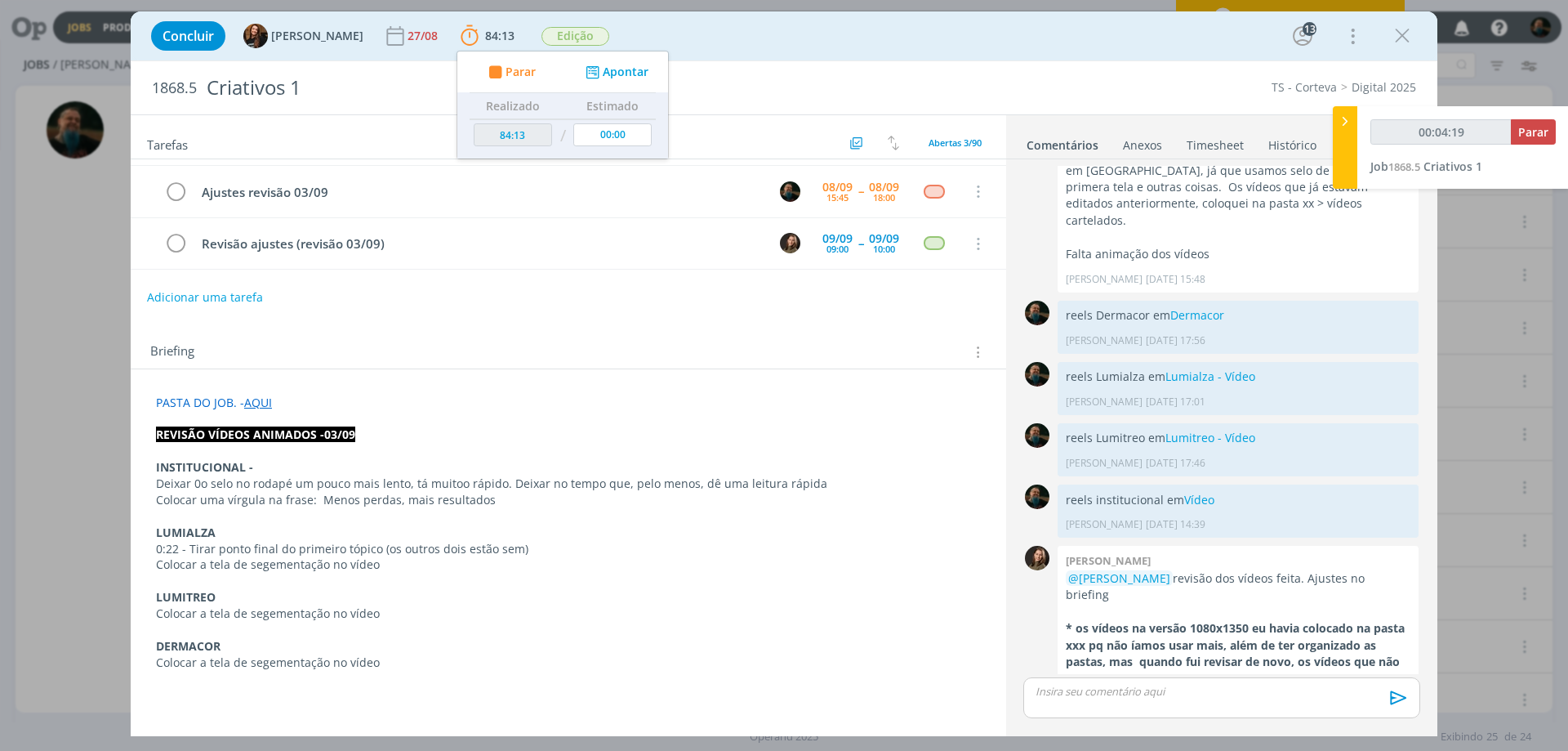
scroll to position [82, 0]
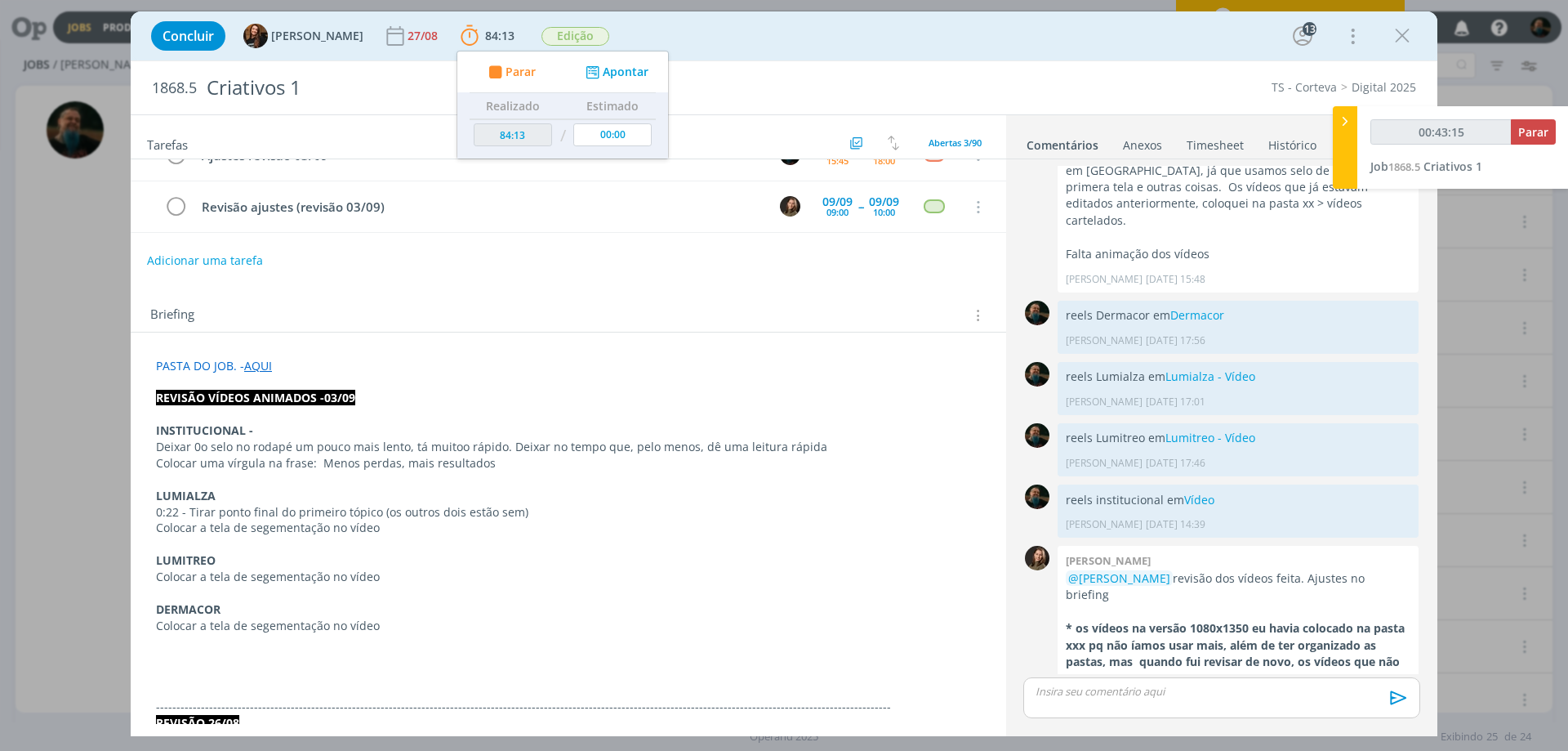
type input "00:44:15"
